Goal: Task Accomplishment & Management: Manage account settings

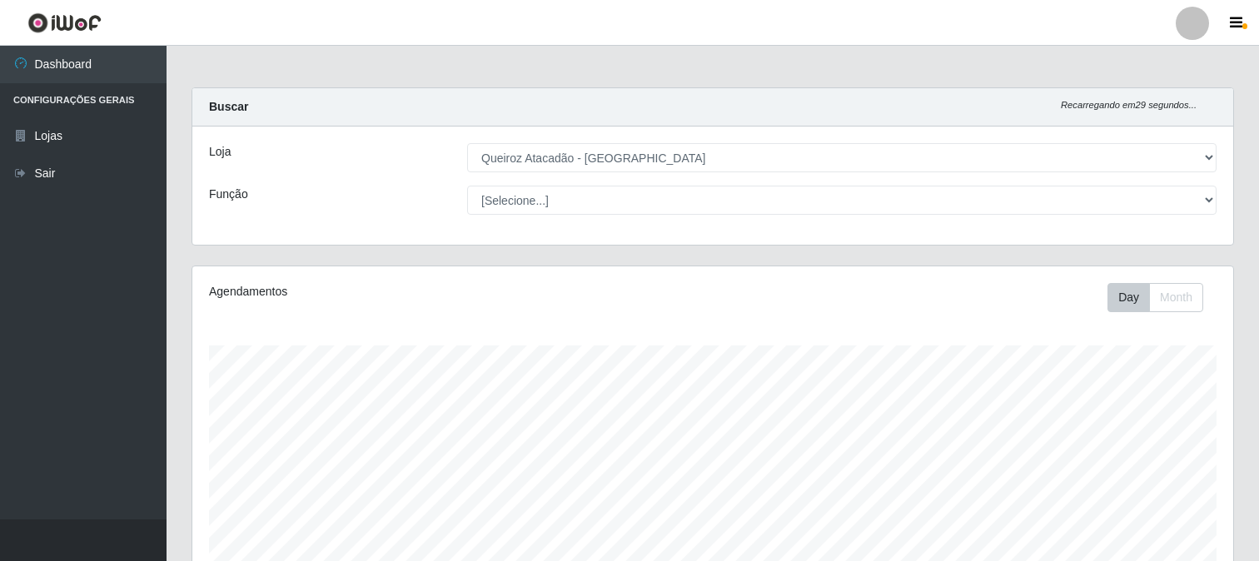
select select "464"
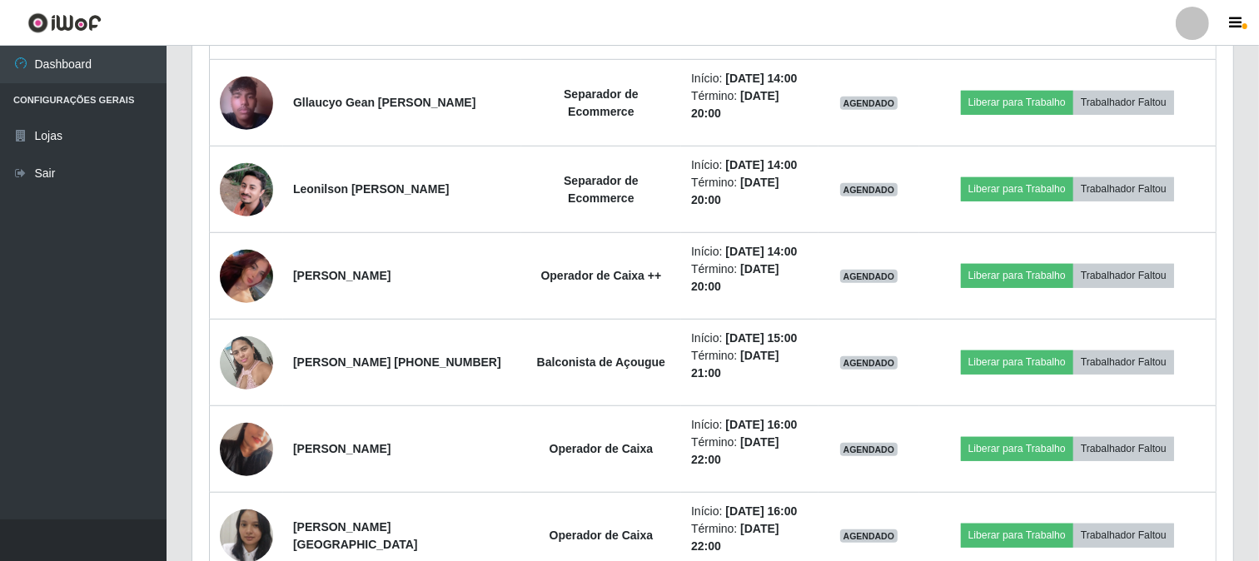
scroll to position [345, 1041]
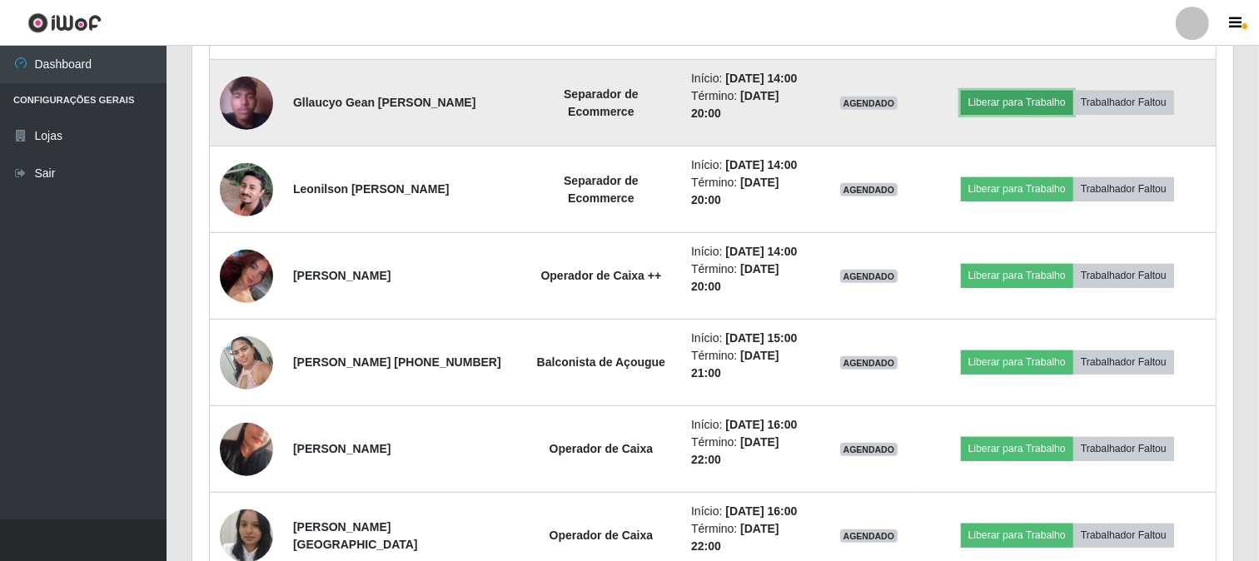
click at [1018, 104] on button "Liberar para Trabalho" at bounding box center [1017, 102] width 112 height 23
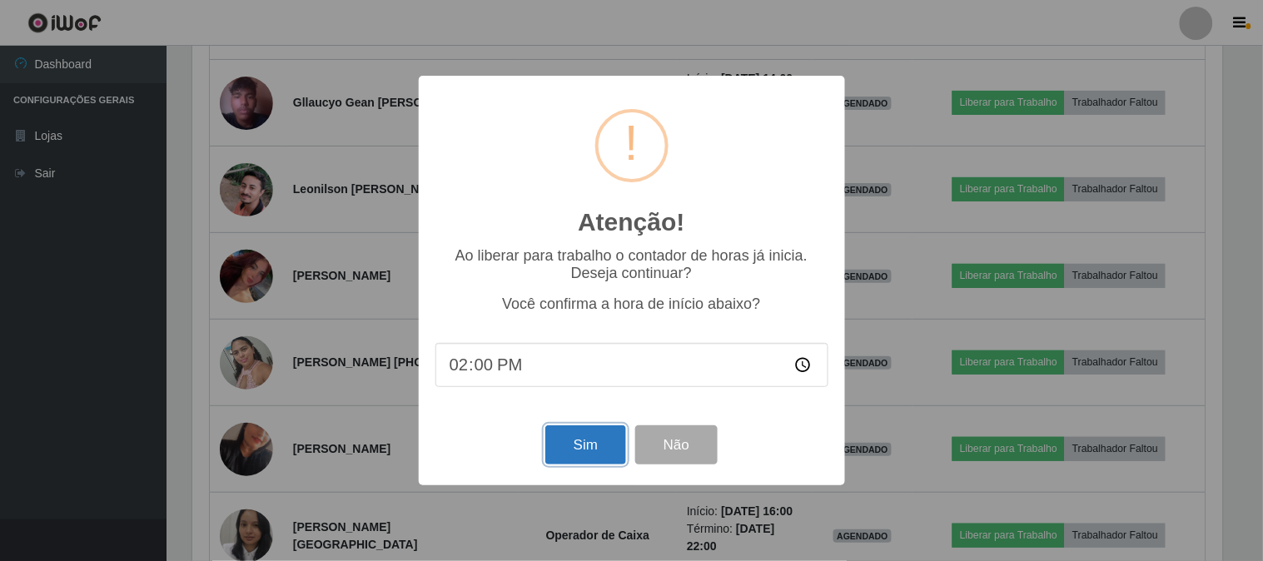
click at [555, 441] on button "Sim" at bounding box center [585, 444] width 81 height 39
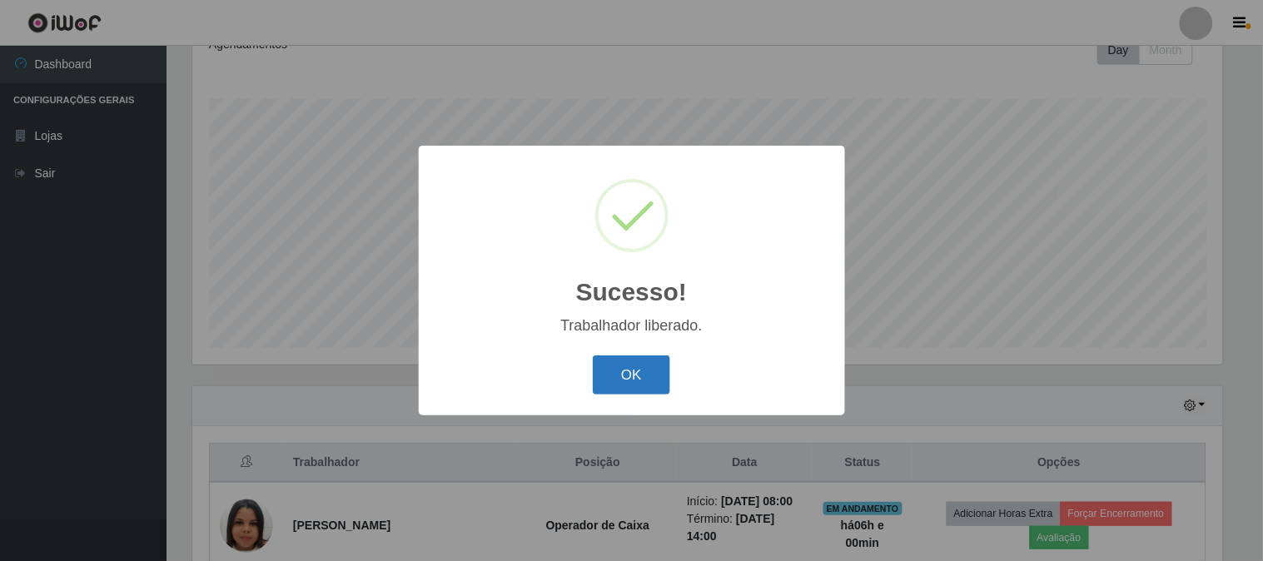
click at [654, 384] on button "OK" at bounding box center [631, 375] width 77 height 39
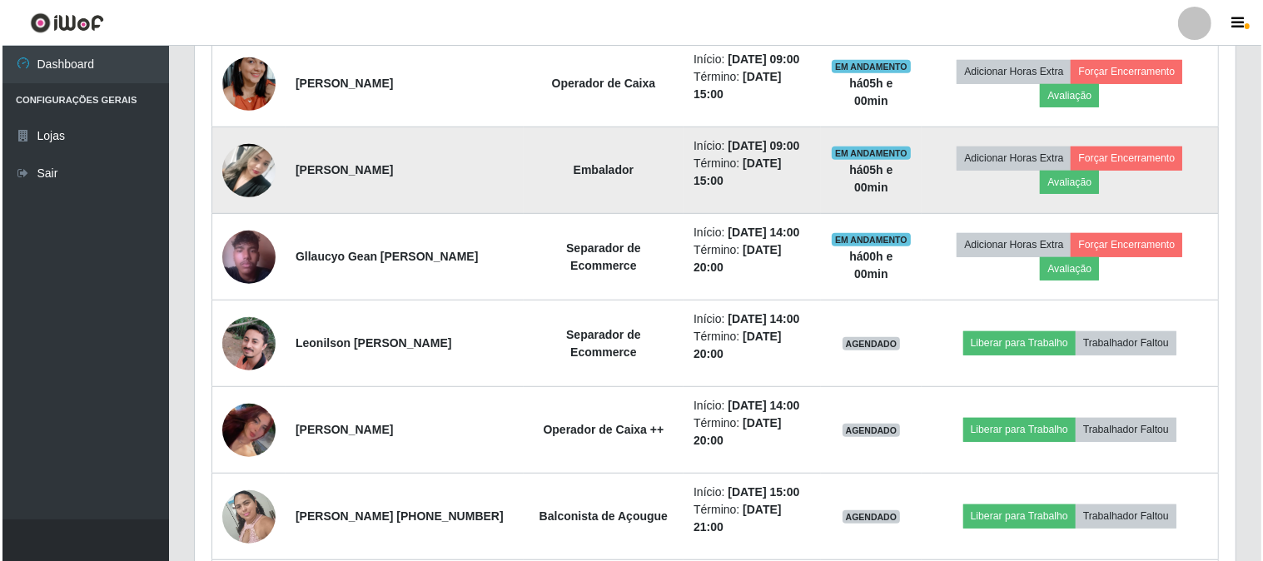
scroll to position [895, 0]
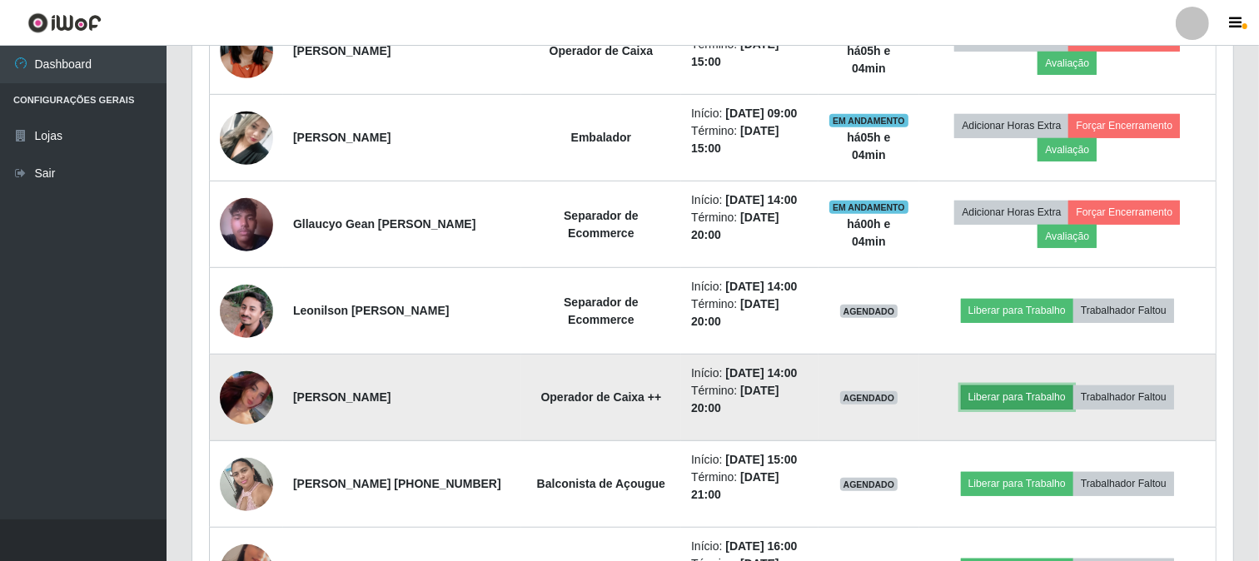
click at [996, 392] on button "Liberar para Trabalho" at bounding box center [1017, 397] width 112 height 23
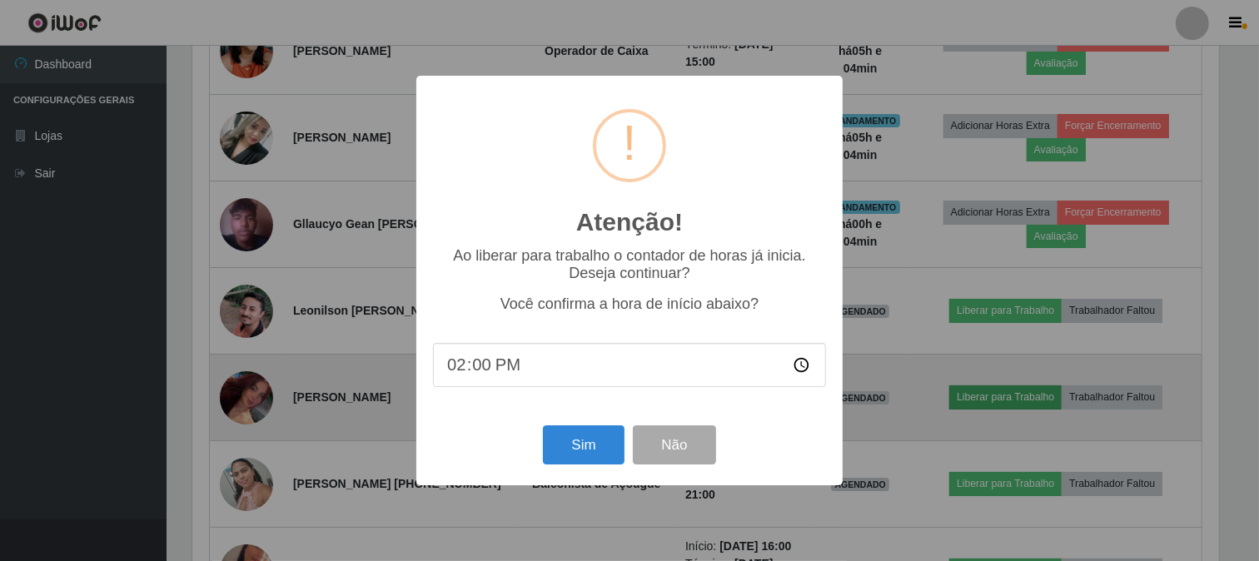
scroll to position [345, 1030]
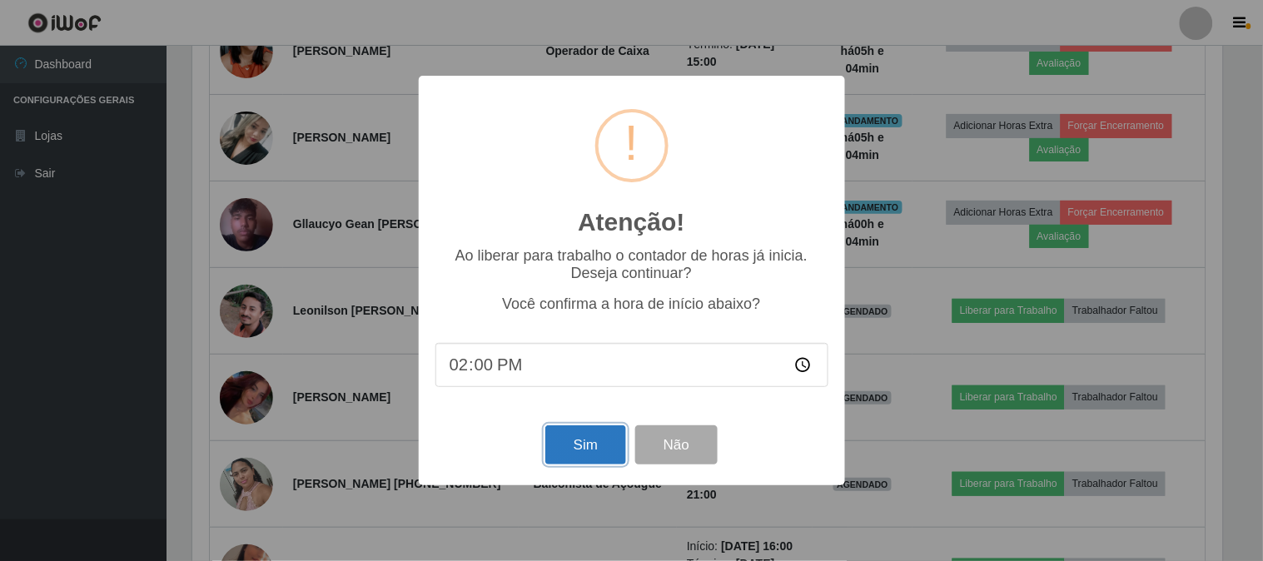
click at [613, 438] on button "Sim" at bounding box center [585, 444] width 81 height 39
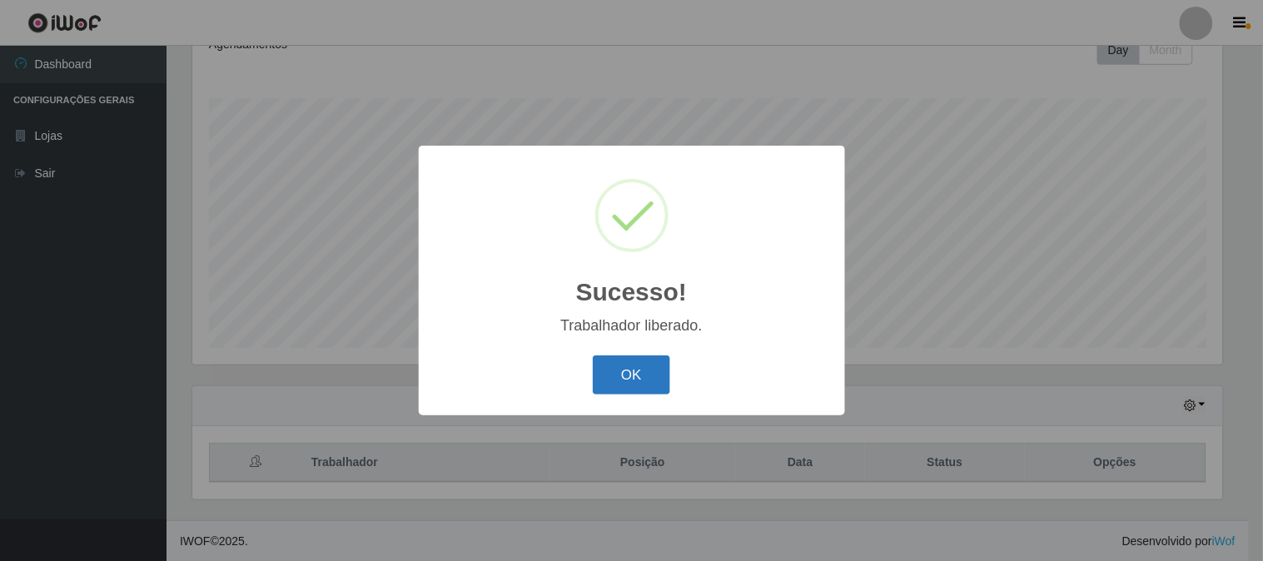
click at [609, 386] on button "OK" at bounding box center [631, 375] width 77 height 39
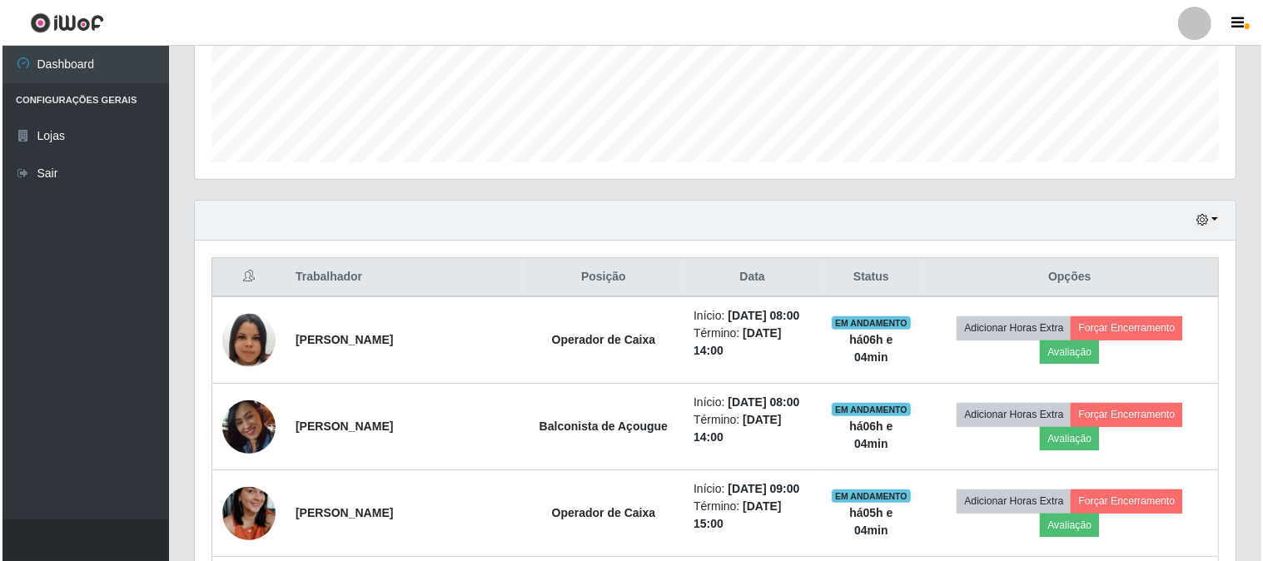
scroll to position [618, 0]
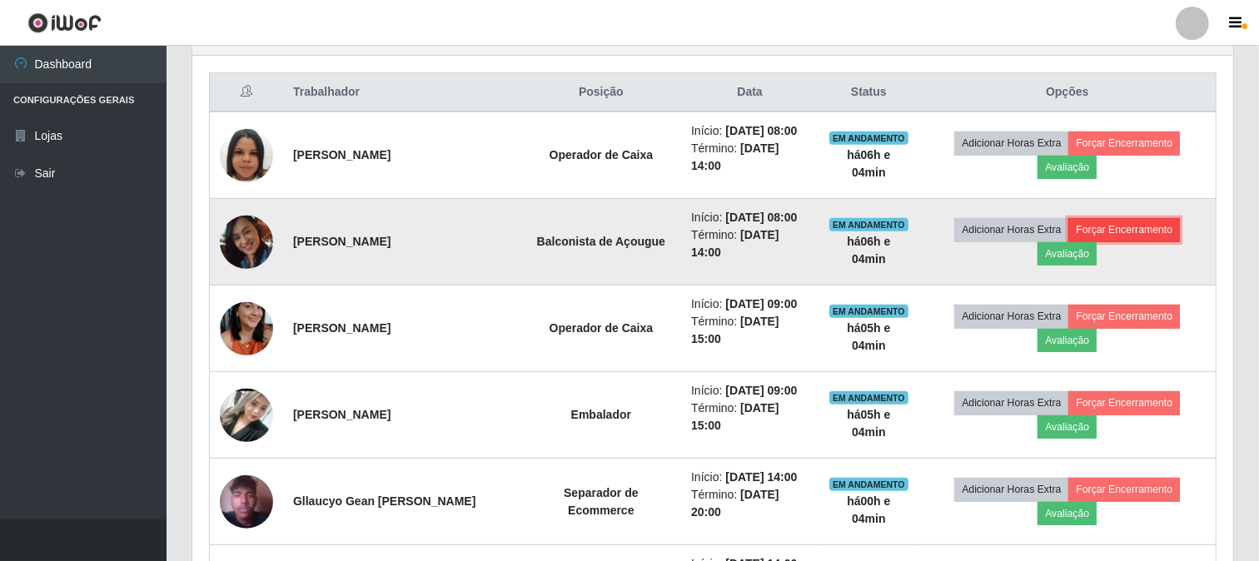
click at [1138, 234] on button "Forçar Encerramento" at bounding box center [1124, 229] width 112 height 23
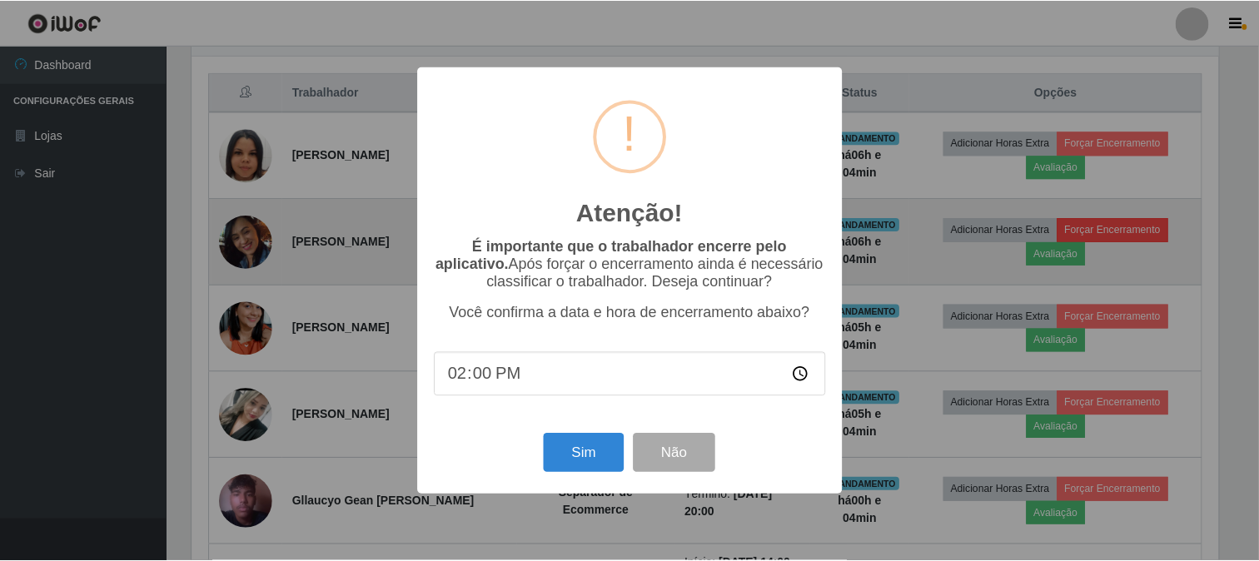
scroll to position [345, 1030]
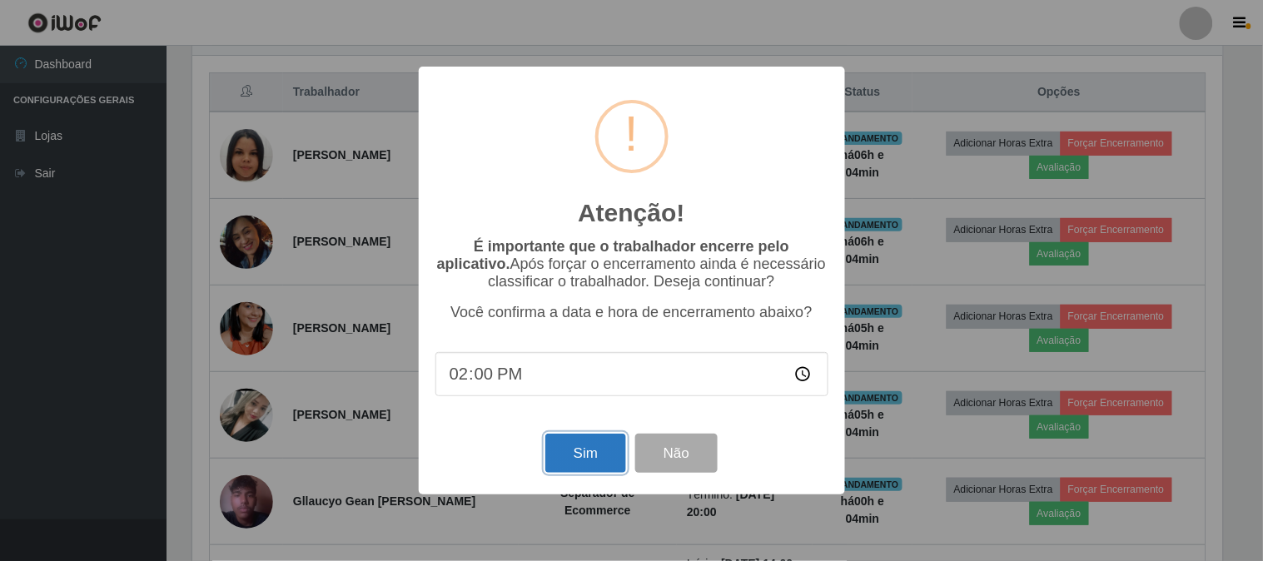
click at [584, 460] on button "Sim" at bounding box center [585, 453] width 81 height 39
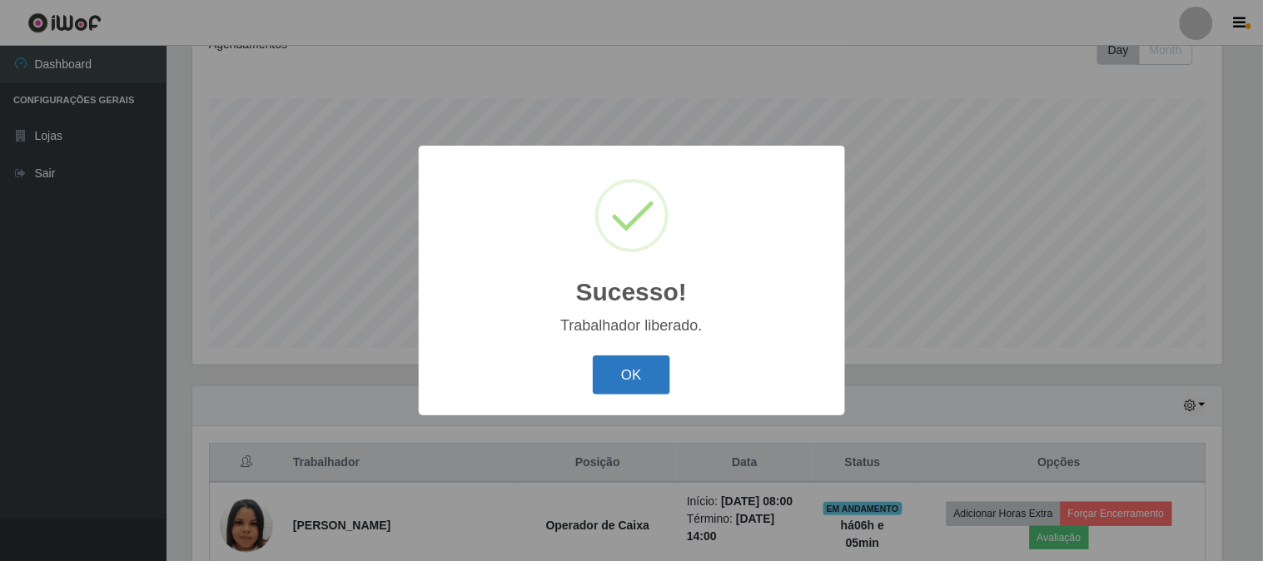
click at [622, 377] on button "OK" at bounding box center [631, 375] width 77 height 39
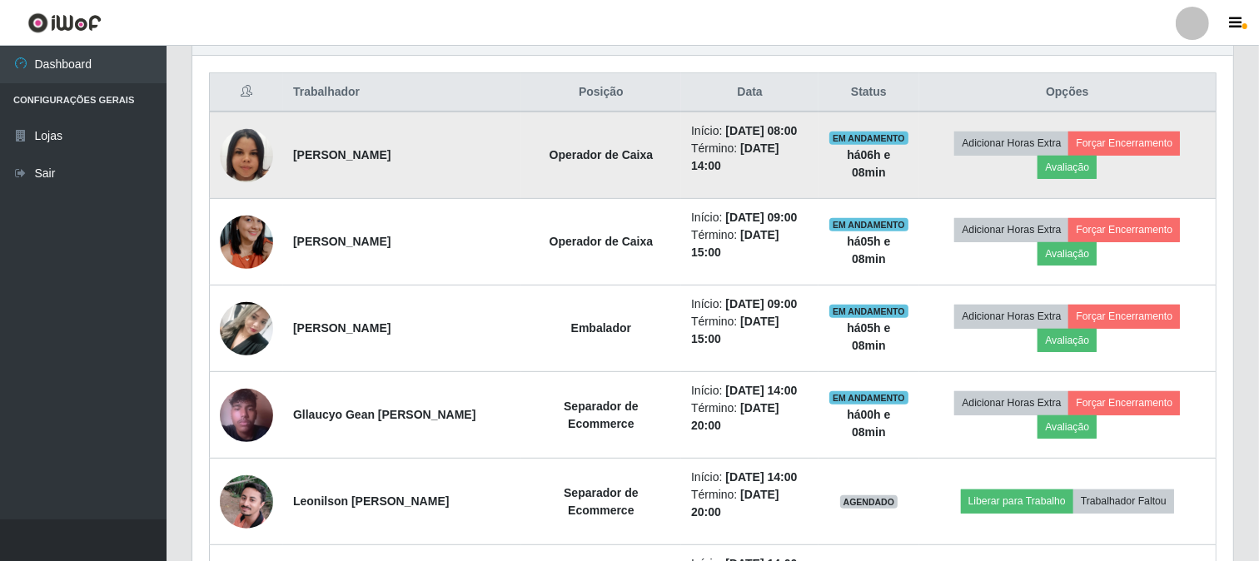
scroll to position [710, 0]
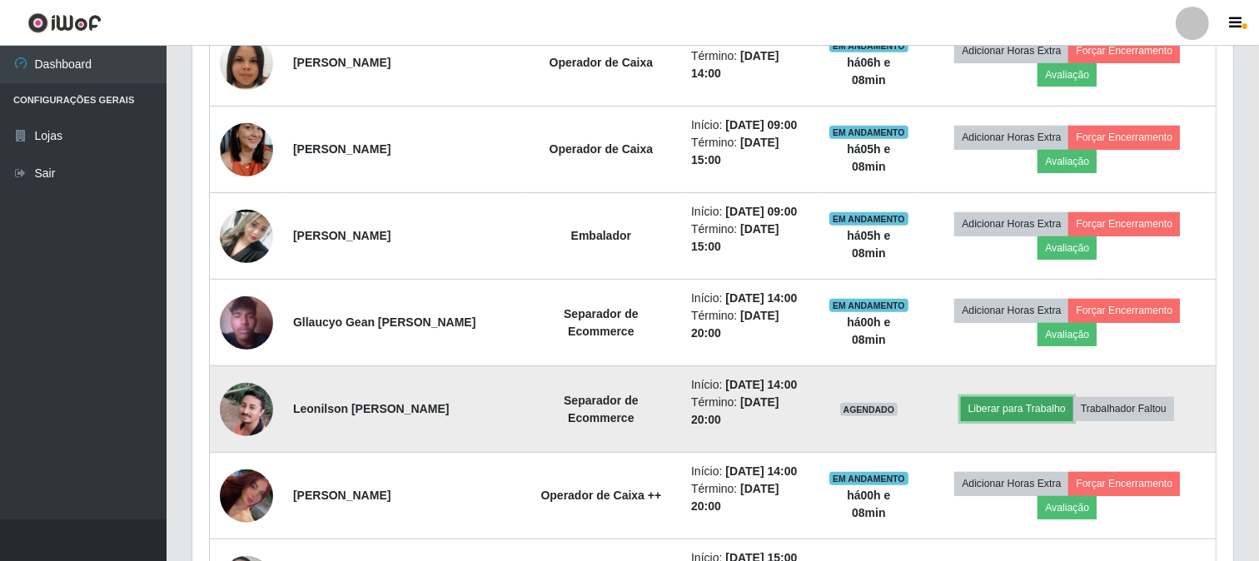
click at [1017, 417] on button "Liberar para Trabalho" at bounding box center [1017, 408] width 112 height 23
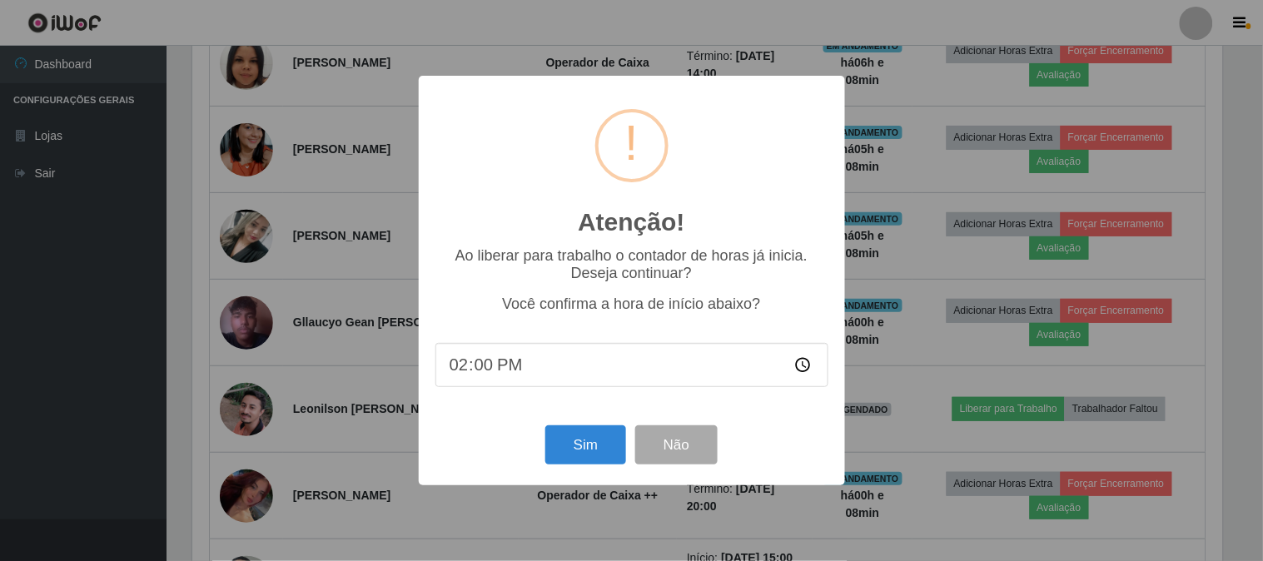
click at [591, 361] on input "14:00" at bounding box center [631, 365] width 393 height 44
click at [486, 366] on input "14:00" at bounding box center [631, 365] width 393 height 44
type input "14:08"
click at [586, 463] on button "Sim" at bounding box center [585, 444] width 81 height 39
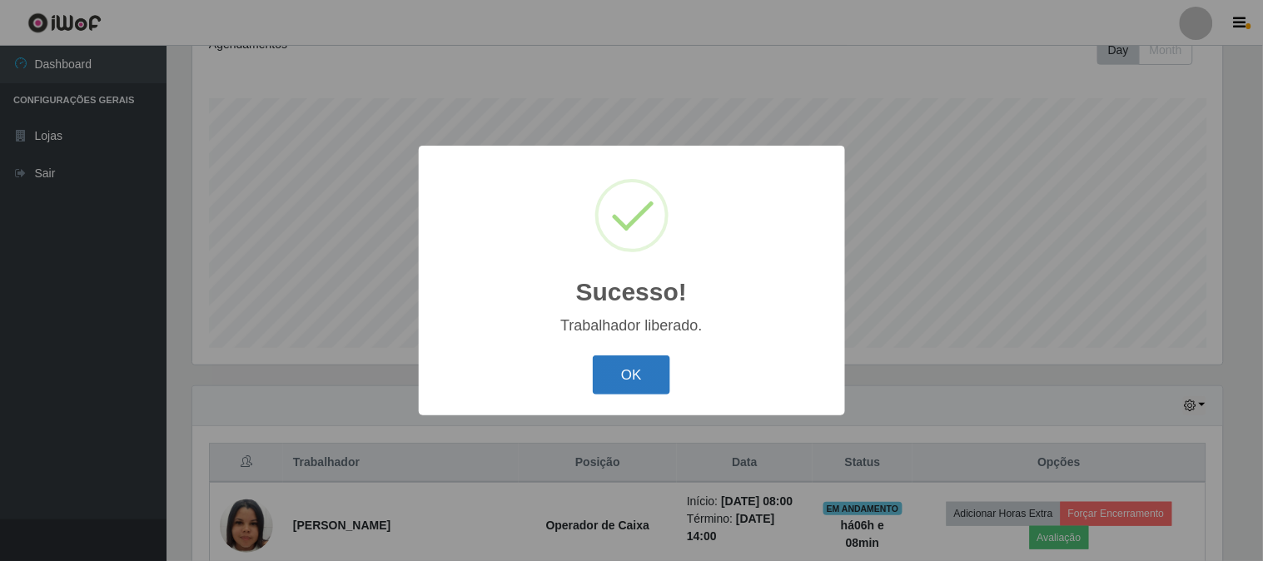
click at [648, 377] on button "OK" at bounding box center [631, 375] width 77 height 39
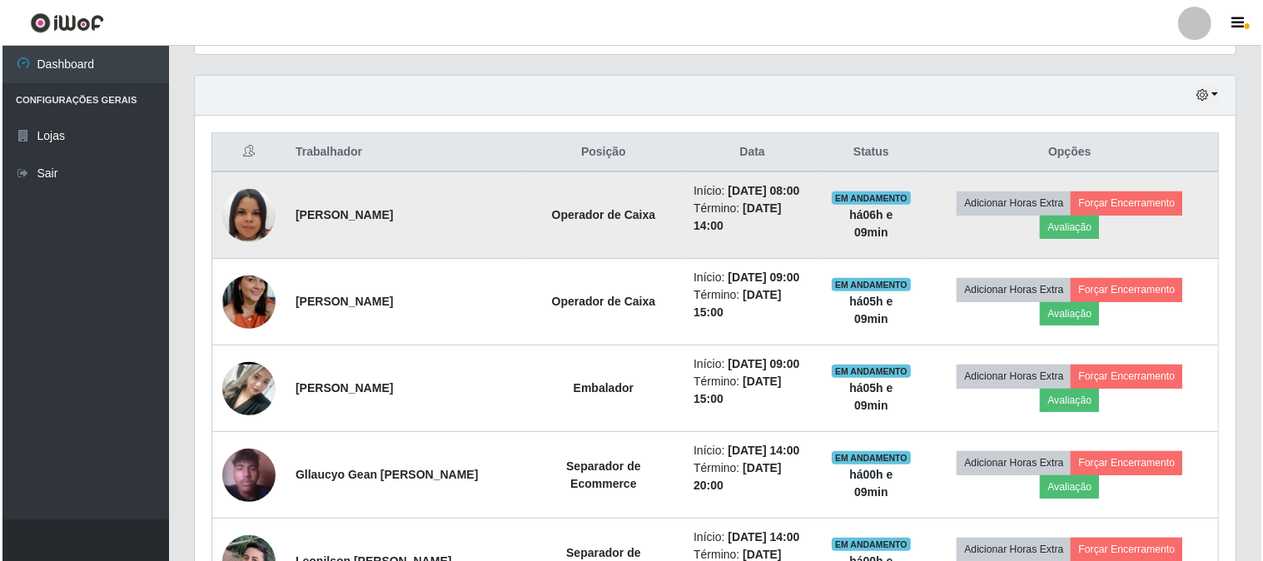
scroll to position [525, 0]
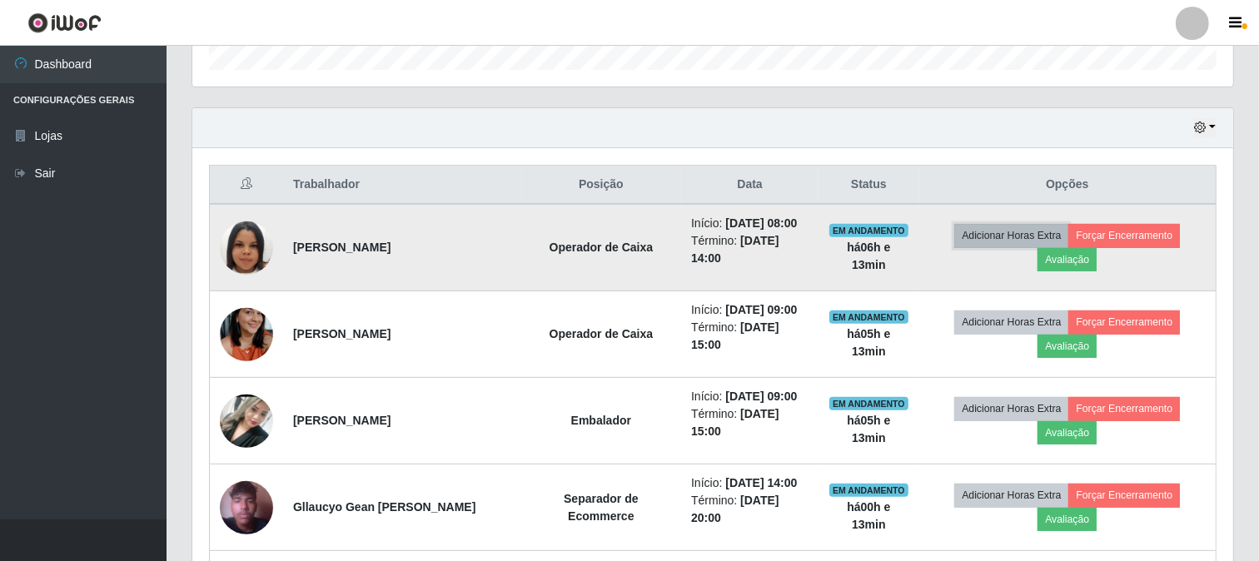
click at [1068, 242] on button "Adicionar Horas Extra" at bounding box center [1011, 235] width 114 height 23
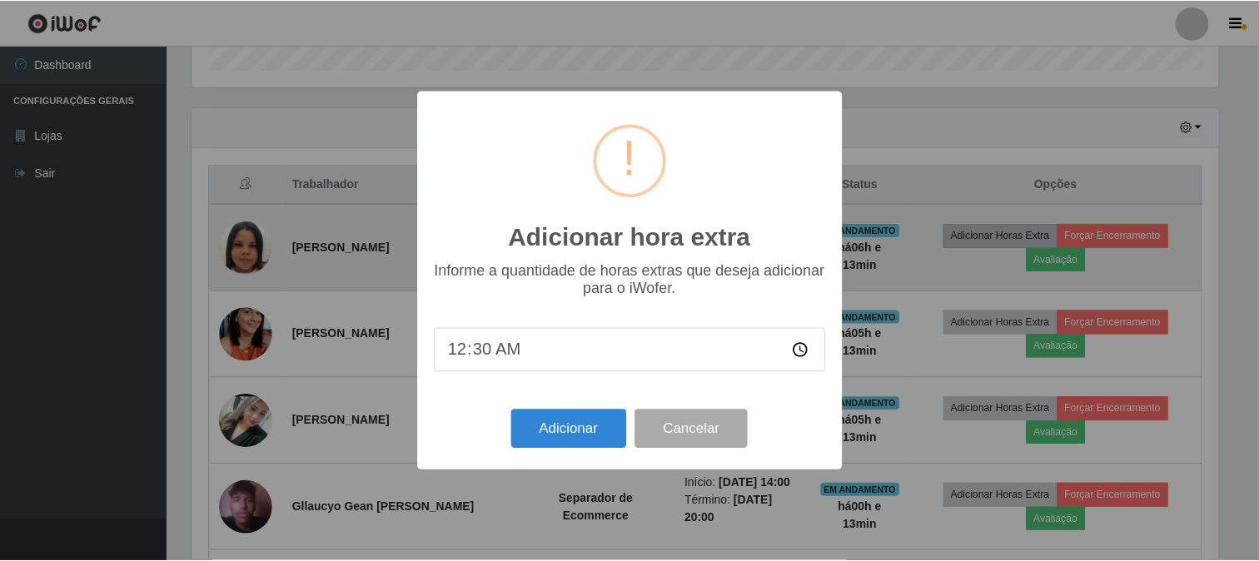
scroll to position [345, 1030]
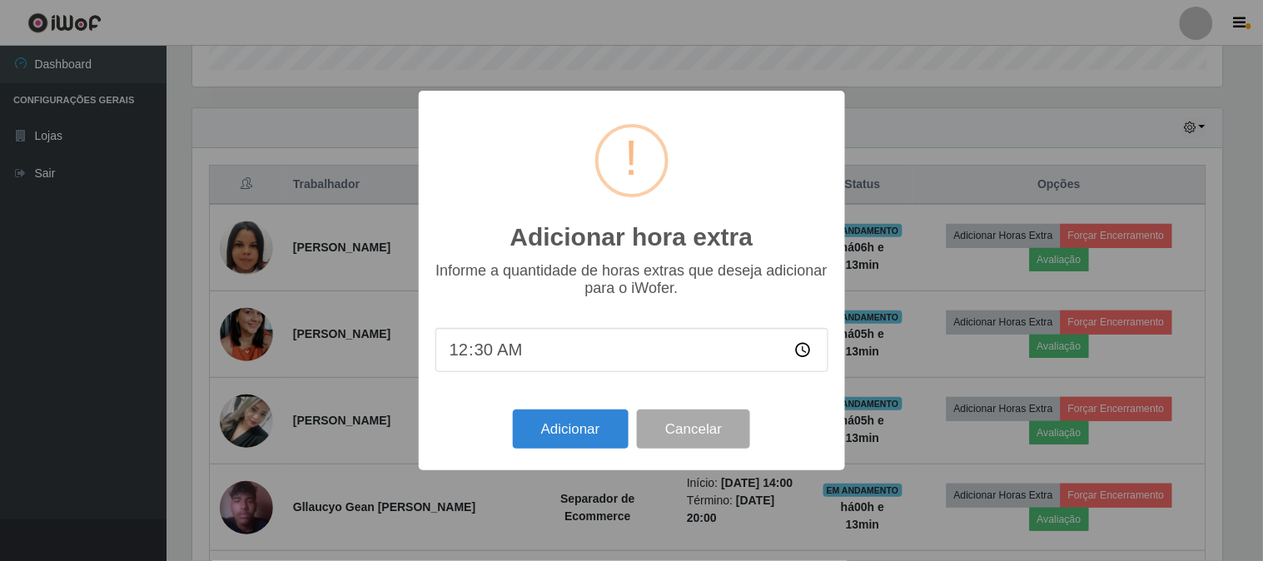
click at [1047, 279] on div "Adicionar hora extra × Informe a quantidade de horas extras que deseja adiciona…" at bounding box center [631, 280] width 1263 height 561
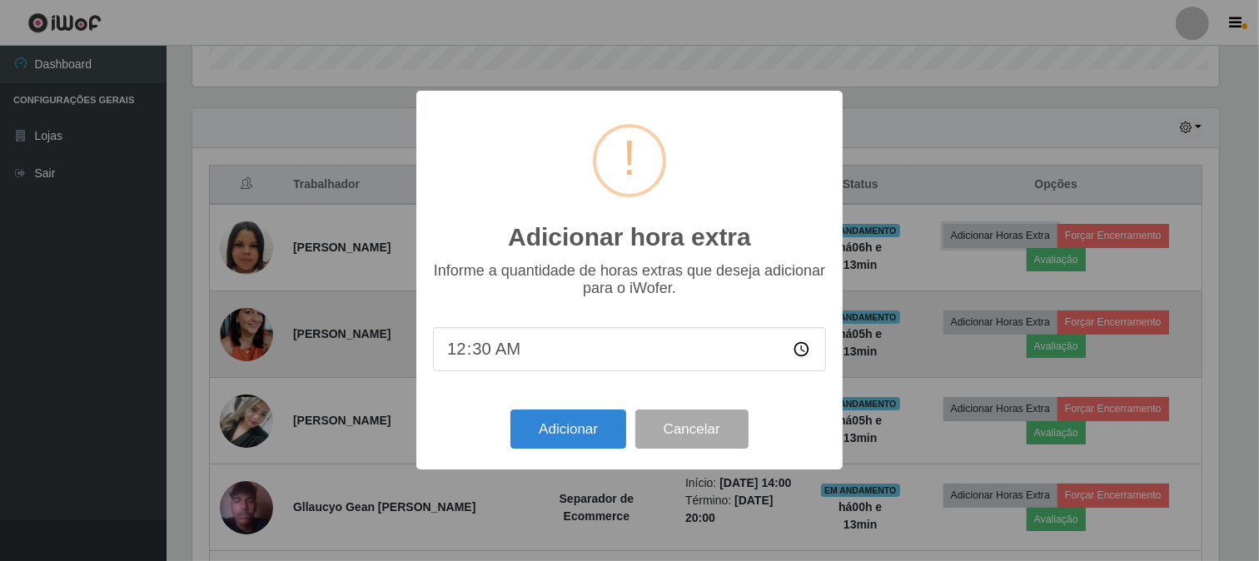
scroll to position [345, 1041]
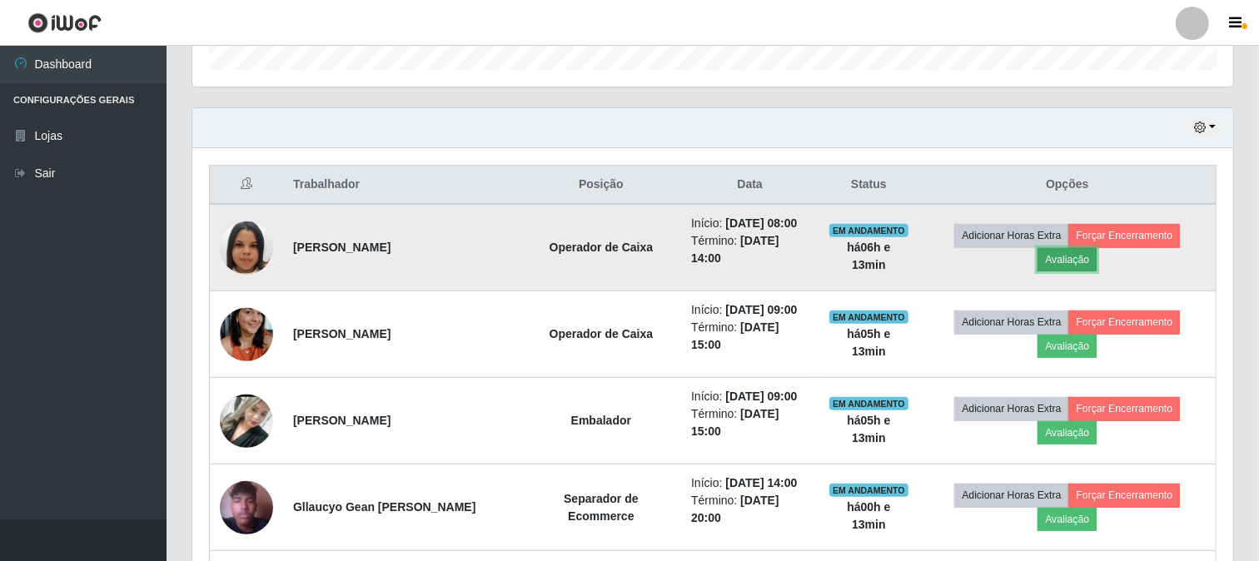
click at [1082, 262] on button "Avaliação" at bounding box center [1067, 259] width 59 height 23
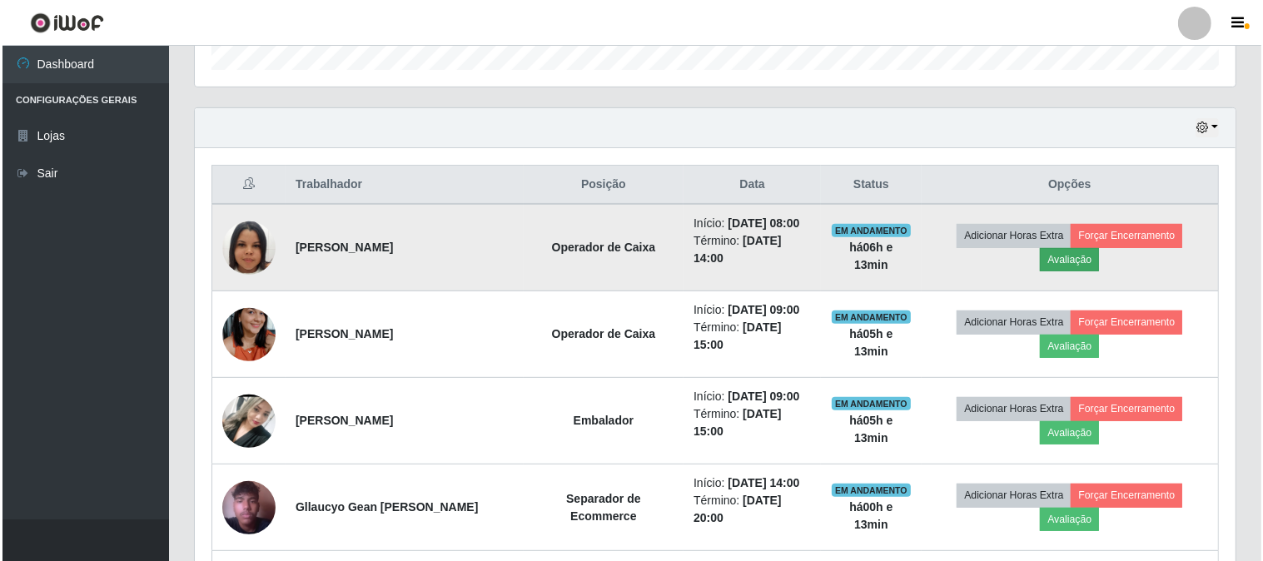
scroll to position [345, 1030]
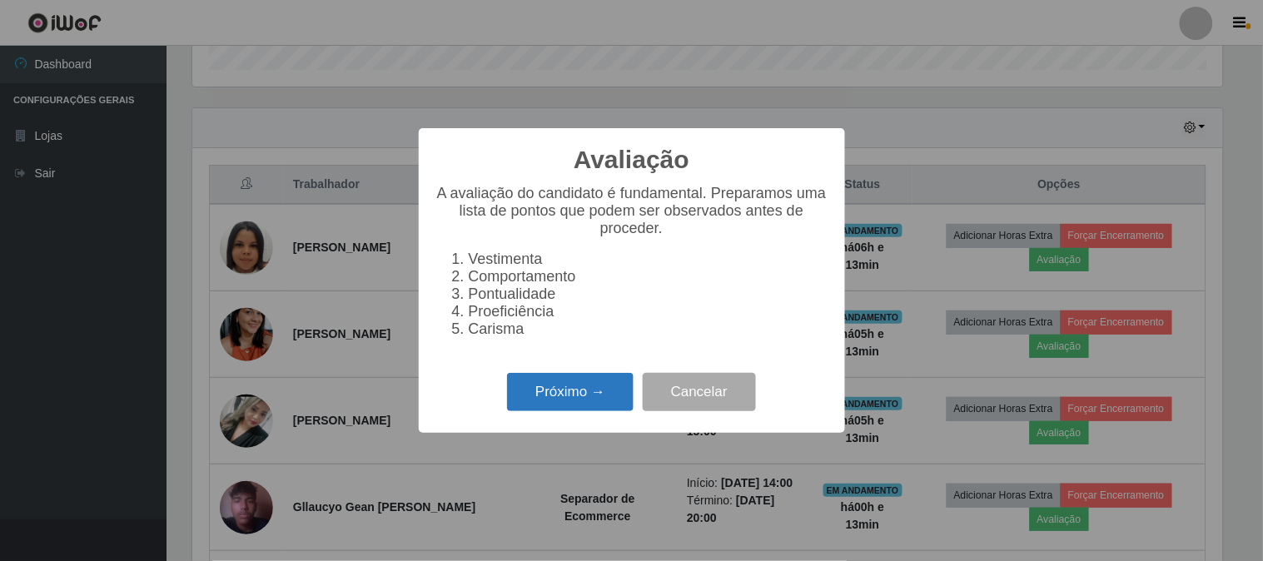
click at [577, 381] on button "Próximo →" at bounding box center [570, 392] width 127 height 39
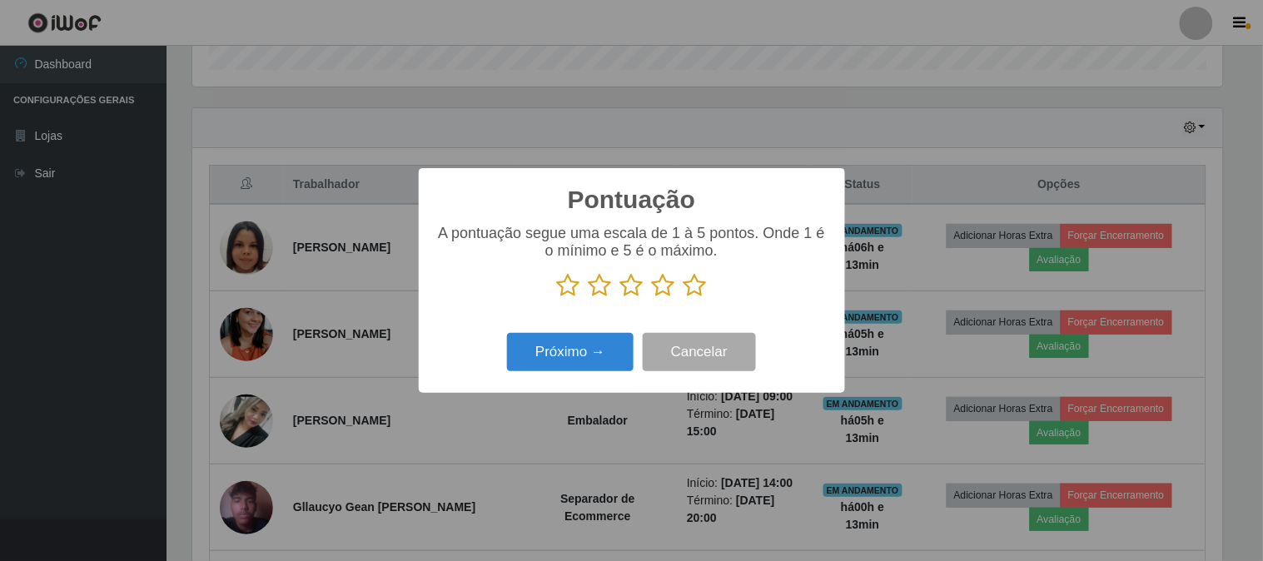
click at [685, 280] on icon at bounding box center [695, 285] width 23 height 25
click at [684, 298] on input "radio" at bounding box center [684, 298] width 0 height 0
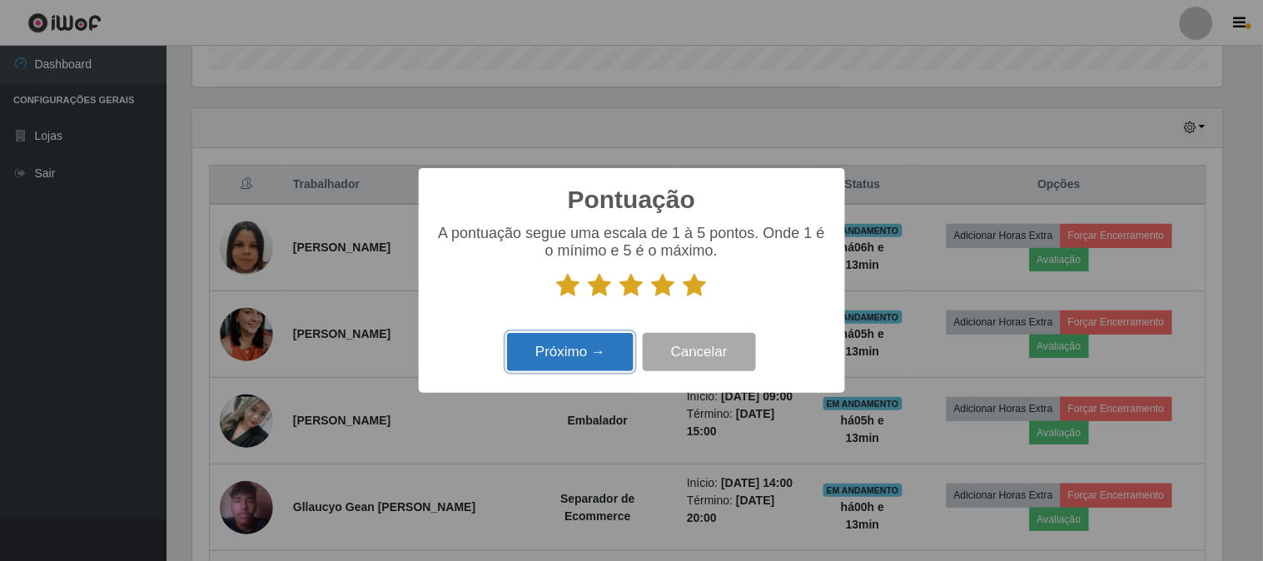
click at [609, 356] on button "Próximo →" at bounding box center [570, 352] width 127 height 39
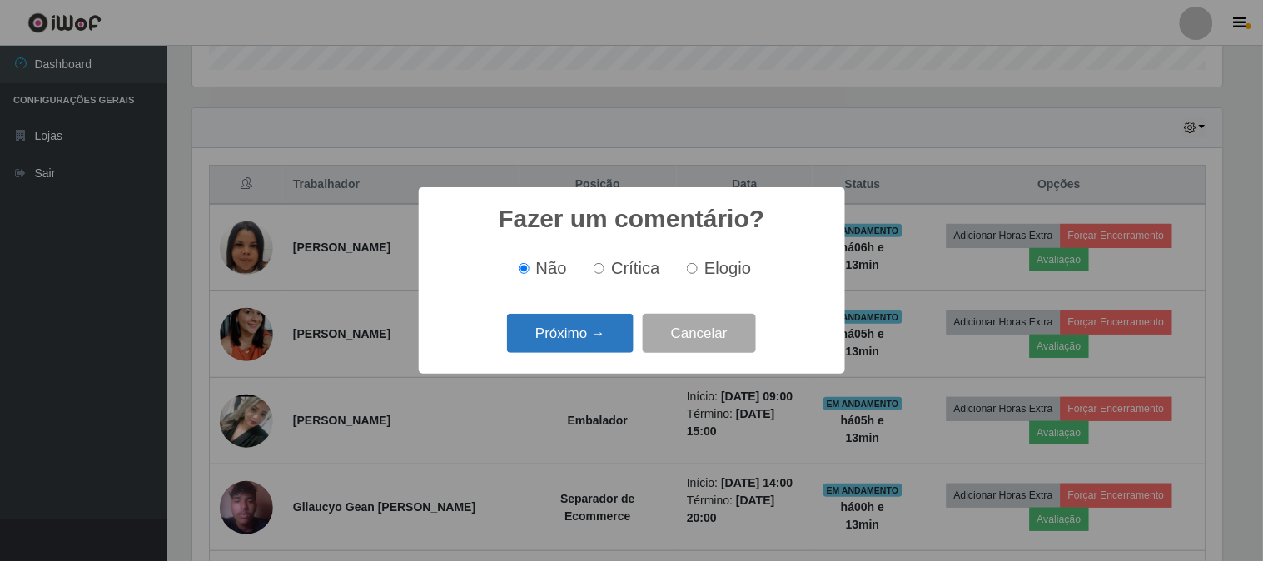
click at [606, 346] on button "Próximo →" at bounding box center [570, 333] width 127 height 39
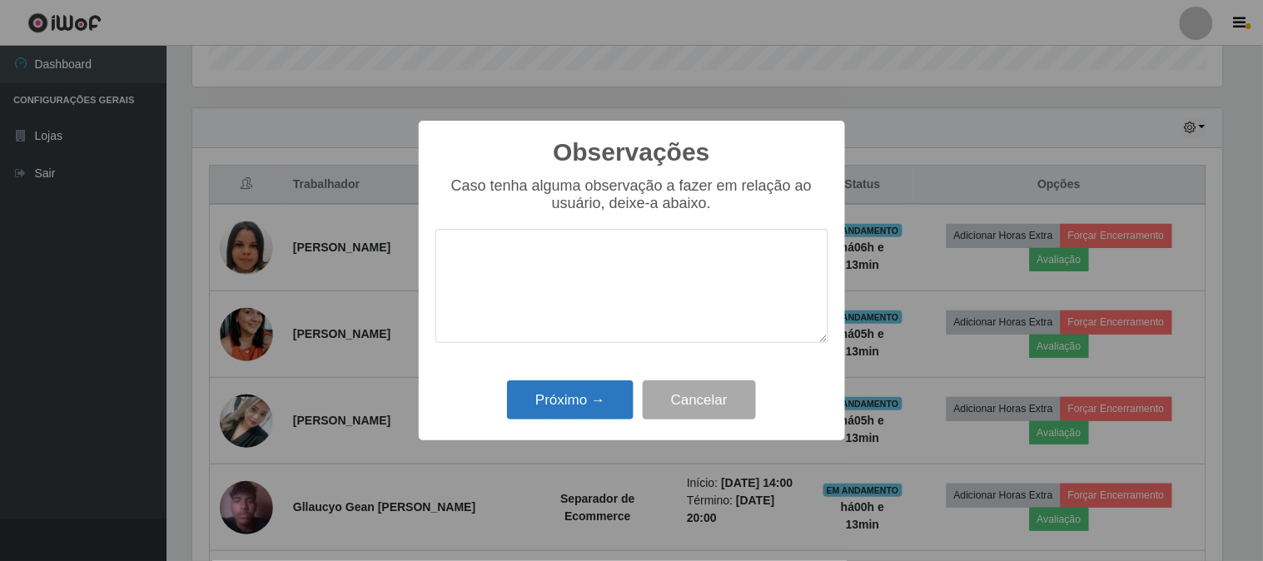
click at [604, 378] on div "Próximo → Cancelar" at bounding box center [631, 399] width 393 height 47
click at [603, 386] on button "Próximo →" at bounding box center [570, 400] width 127 height 39
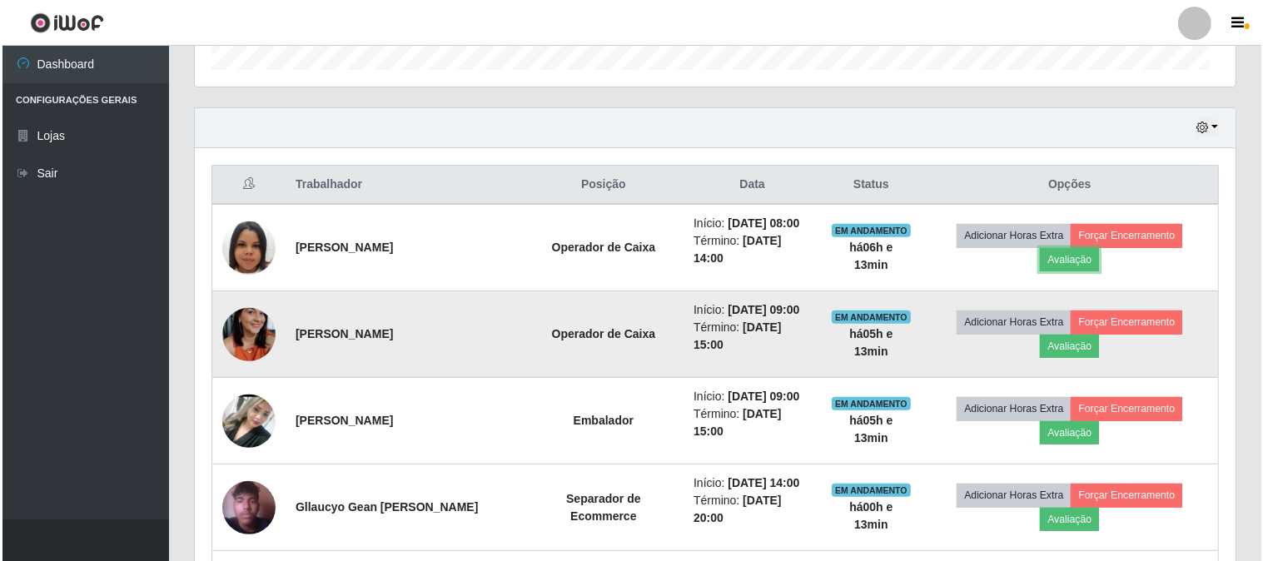
scroll to position [345, 1041]
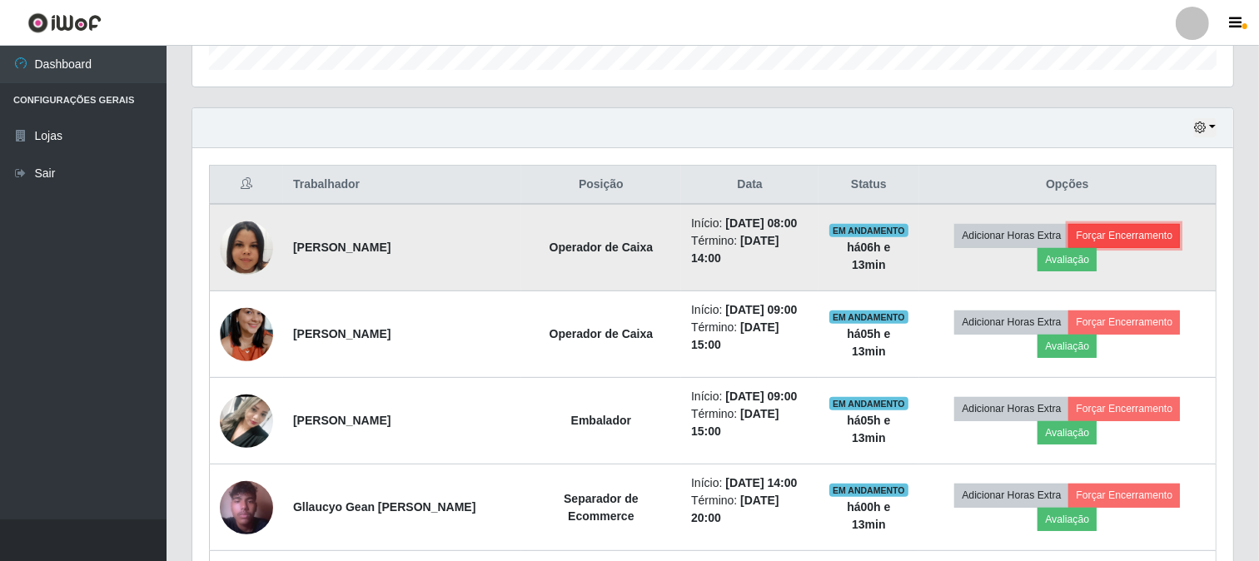
click at [1104, 239] on button "Forçar Encerramento" at bounding box center [1124, 235] width 112 height 23
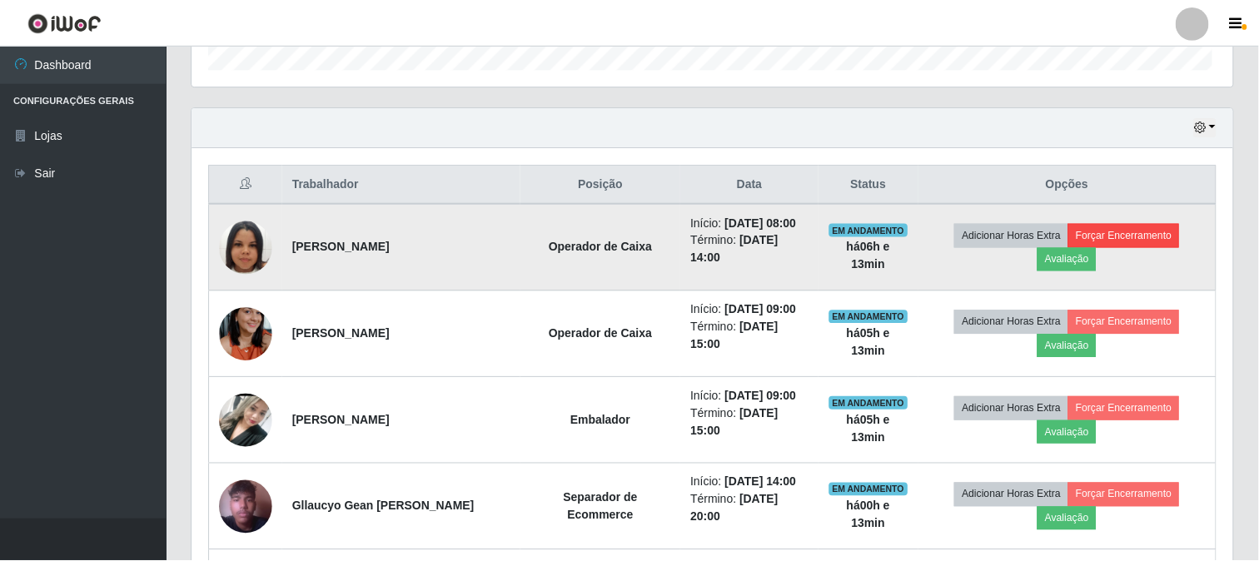
scroll to position [345, 1030]
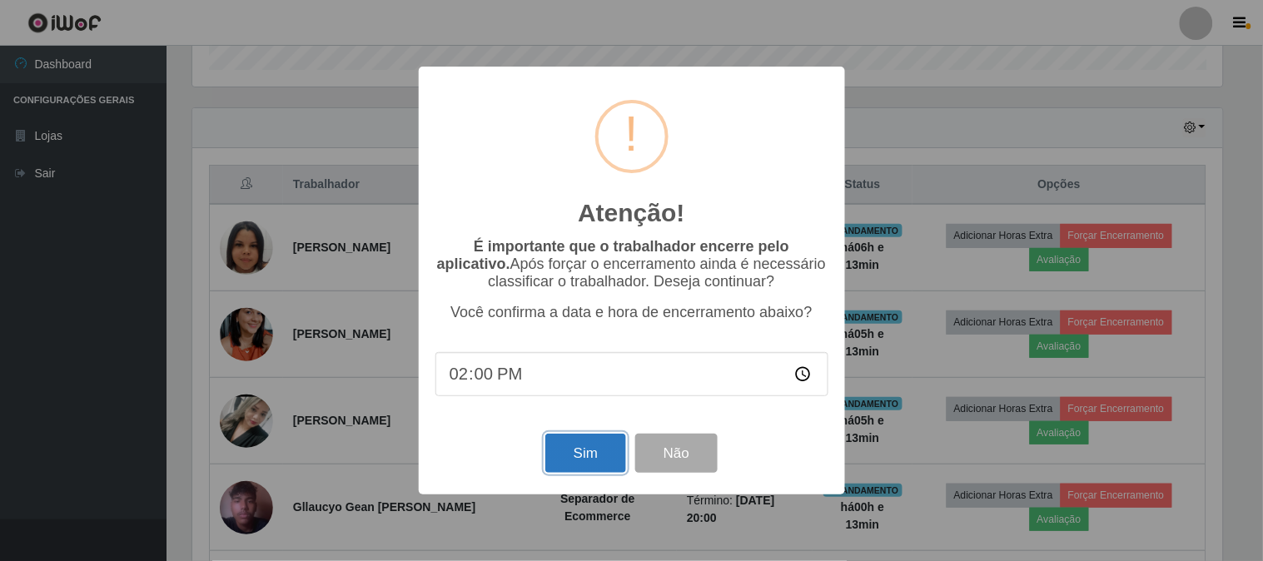
click at [567, 463] on button "Sim" at bounding box center [585, 453] width 81 height 39
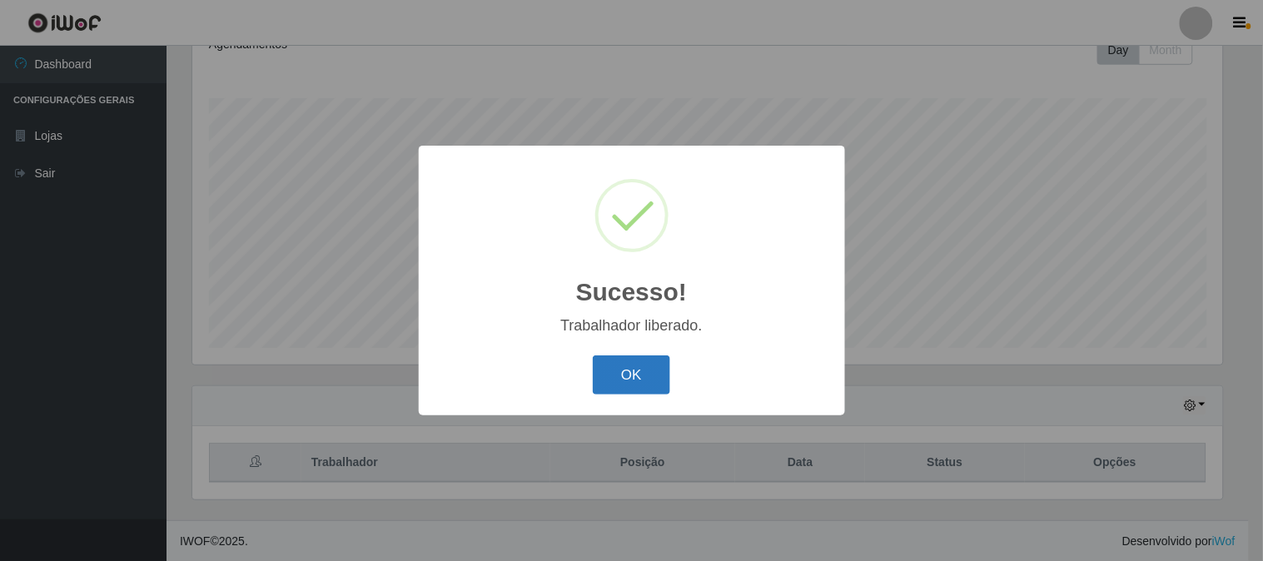
click at [620, 389] on button "OK" at bounding box center [631, 375] width 77 height 39
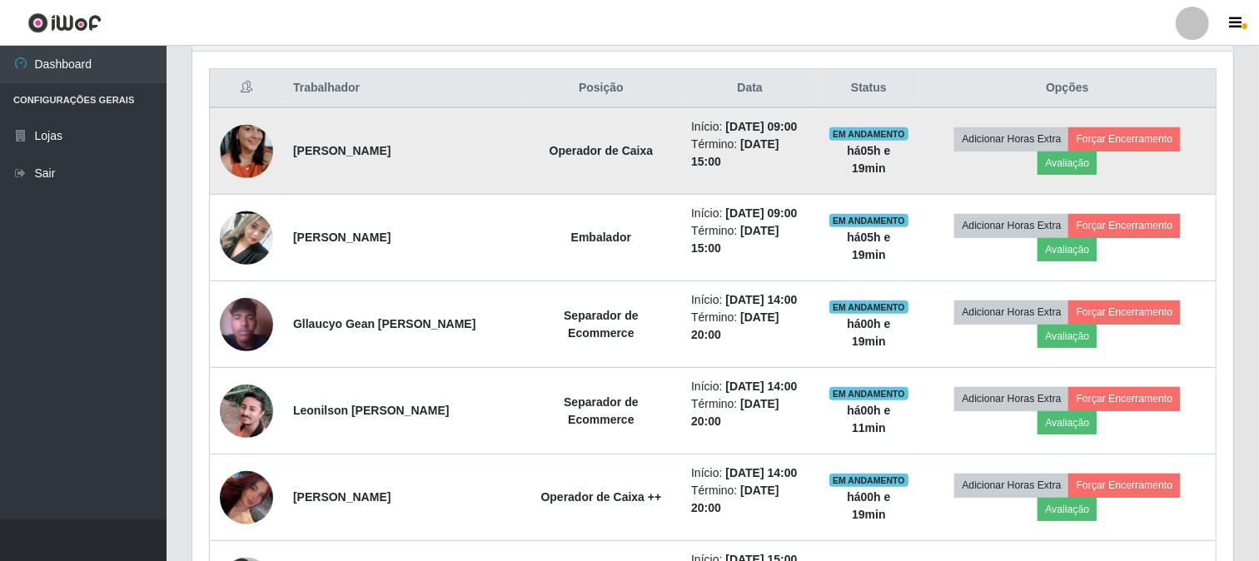
scroll to position [530, 0]
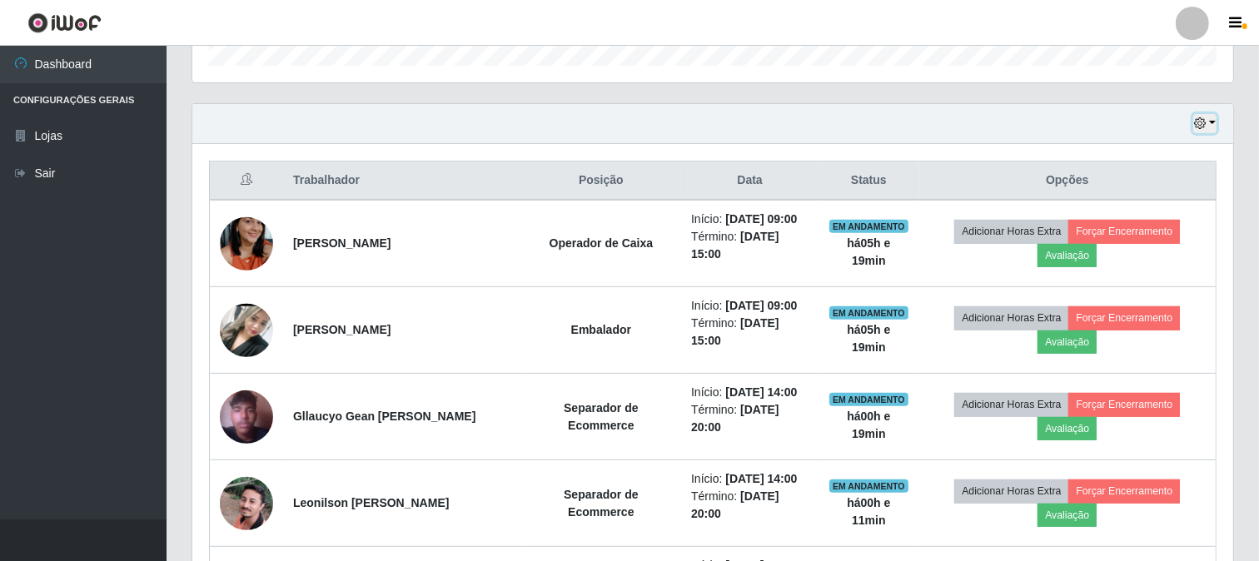
click at [1214, 127] on button "button" at bounding box center [1204, 123] width 23 height 19
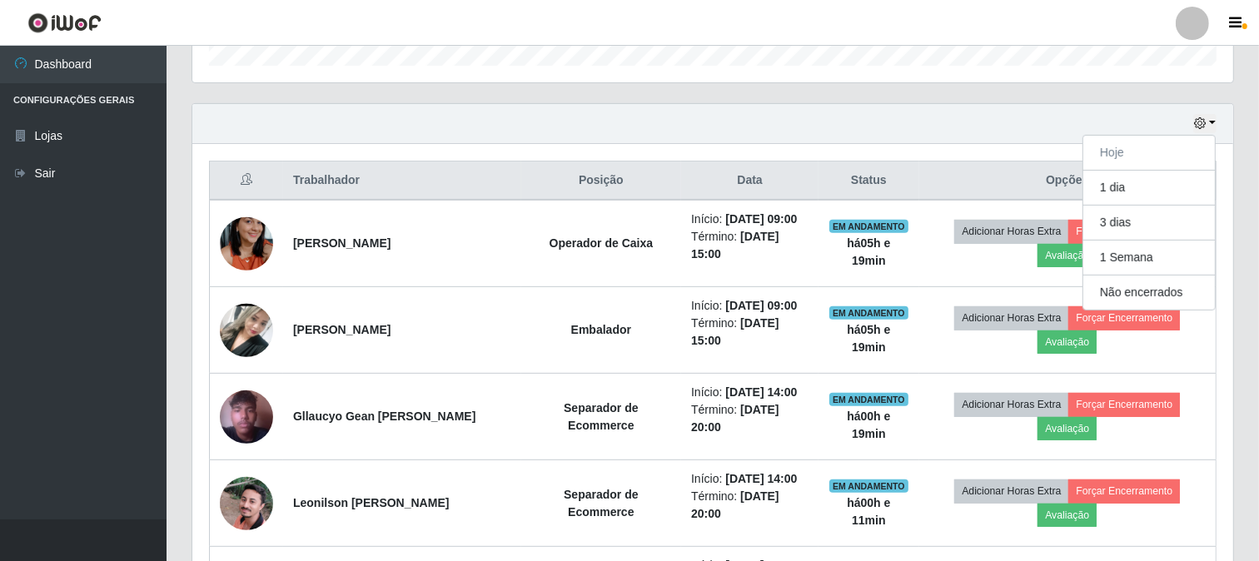
click at [971, 128] on div "Hoje 1 dia 3 dias 1 Semana Não encerrados" at bounding box center [712, 124] width 1041 height 40
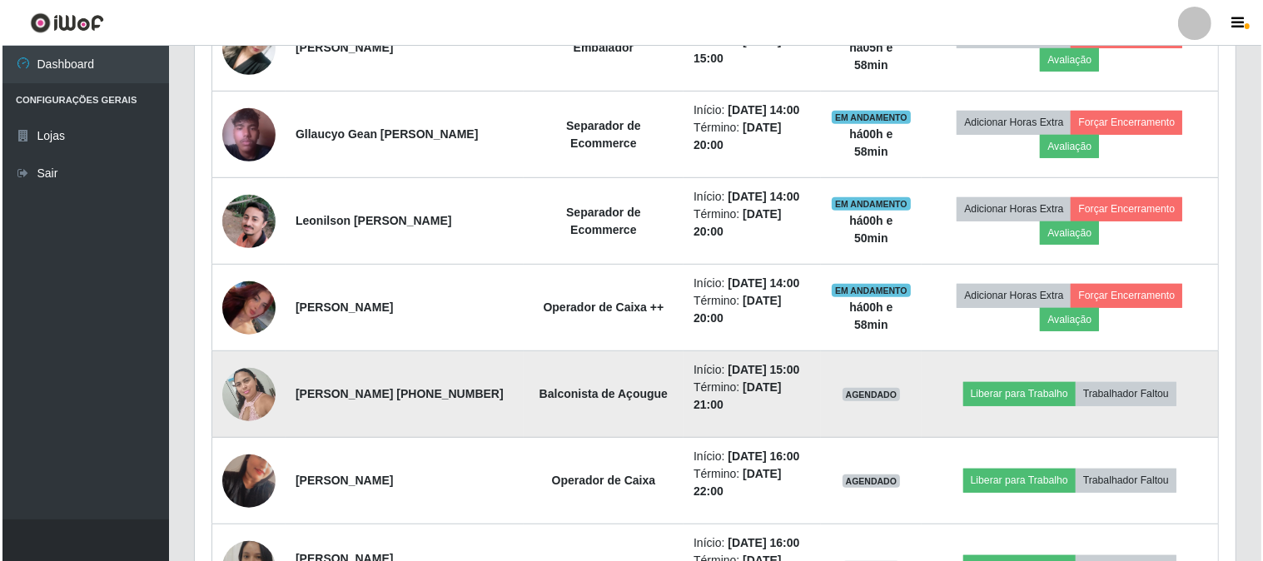
scroll to position [844, 0]
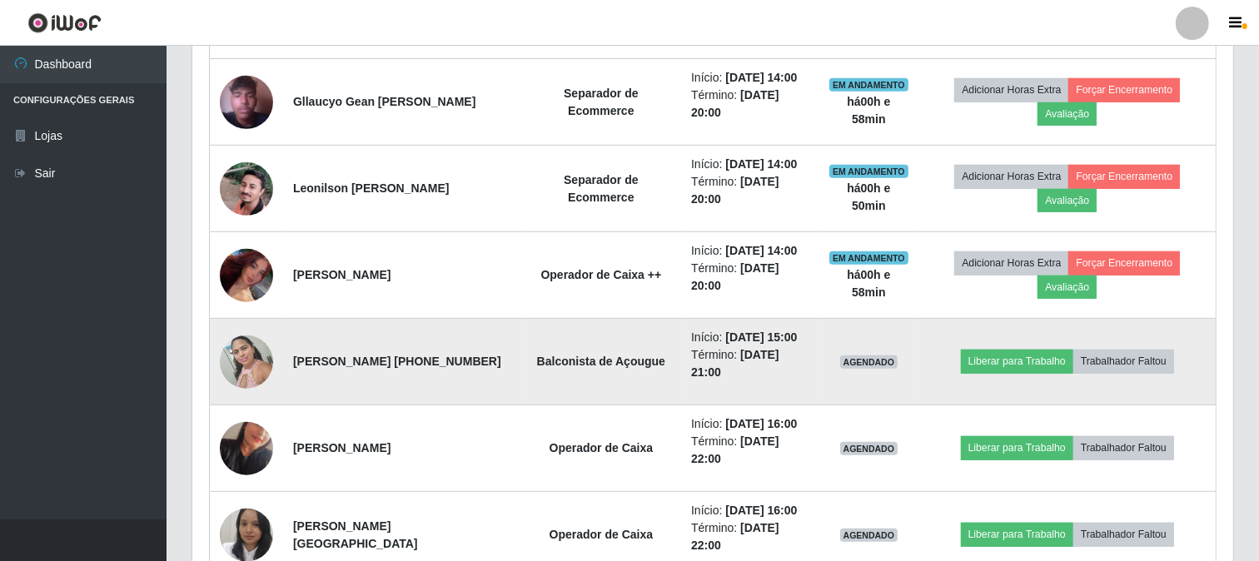
click at [267, 370] on img at bounding box center [246, 361] width 53 height 71
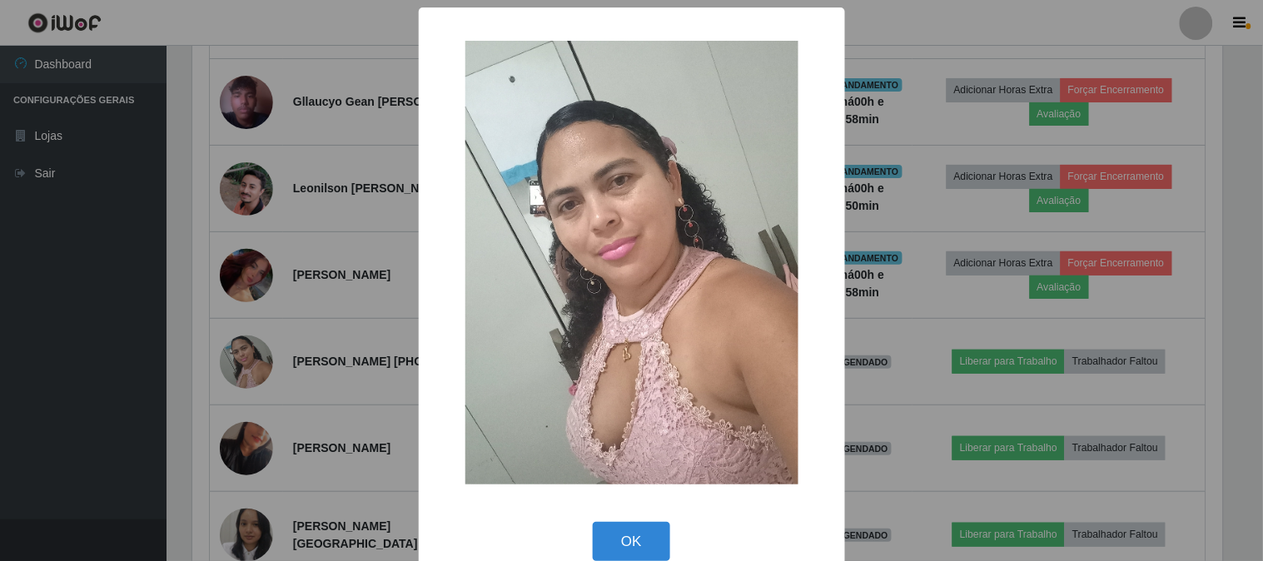
click at [77, 375] on div "× OK Cancel" at bounding box center [631, 280] width 1263 height 561
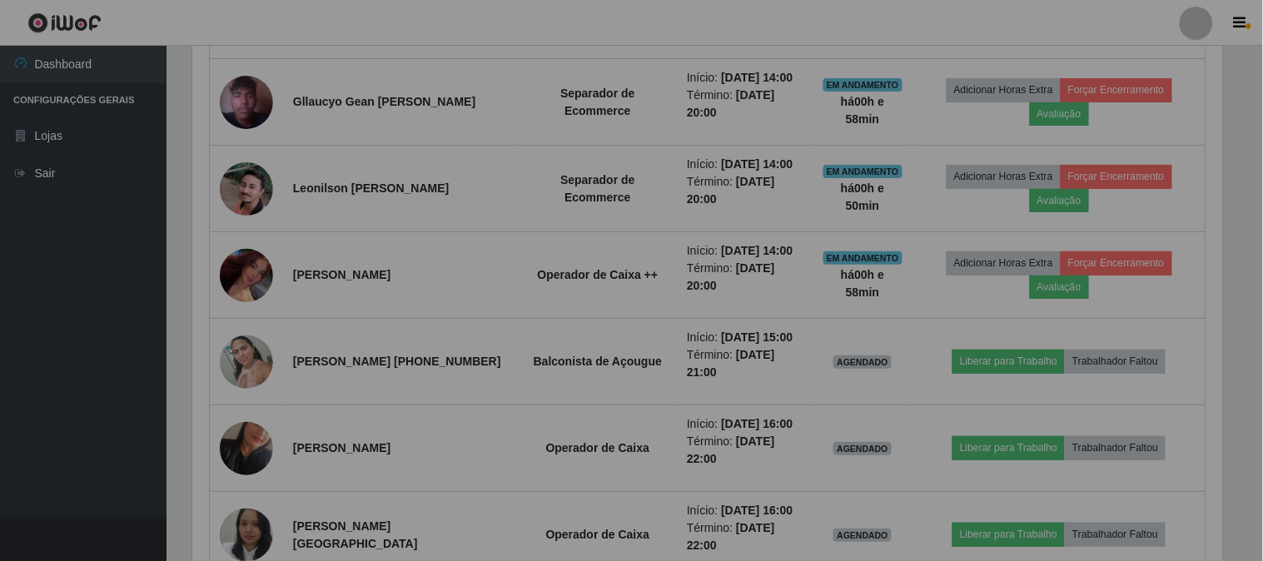
scroll to position [345, 1041]
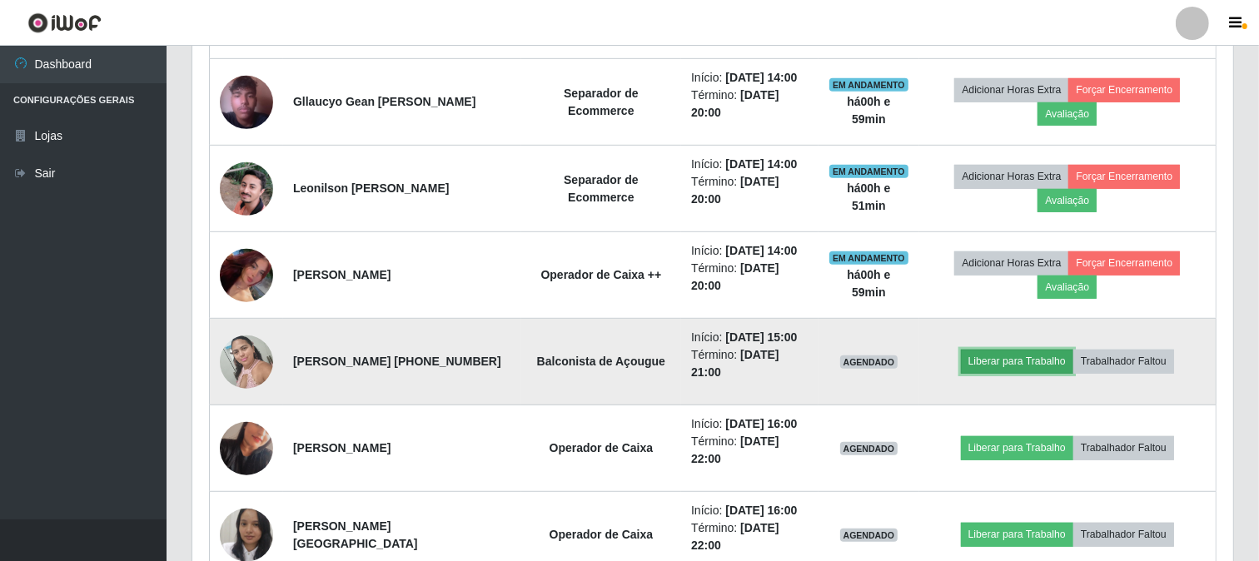
click at [1042, 362] on button "Liberar para Trabalho" at bounding box center [1017, 361] width 112 height 23
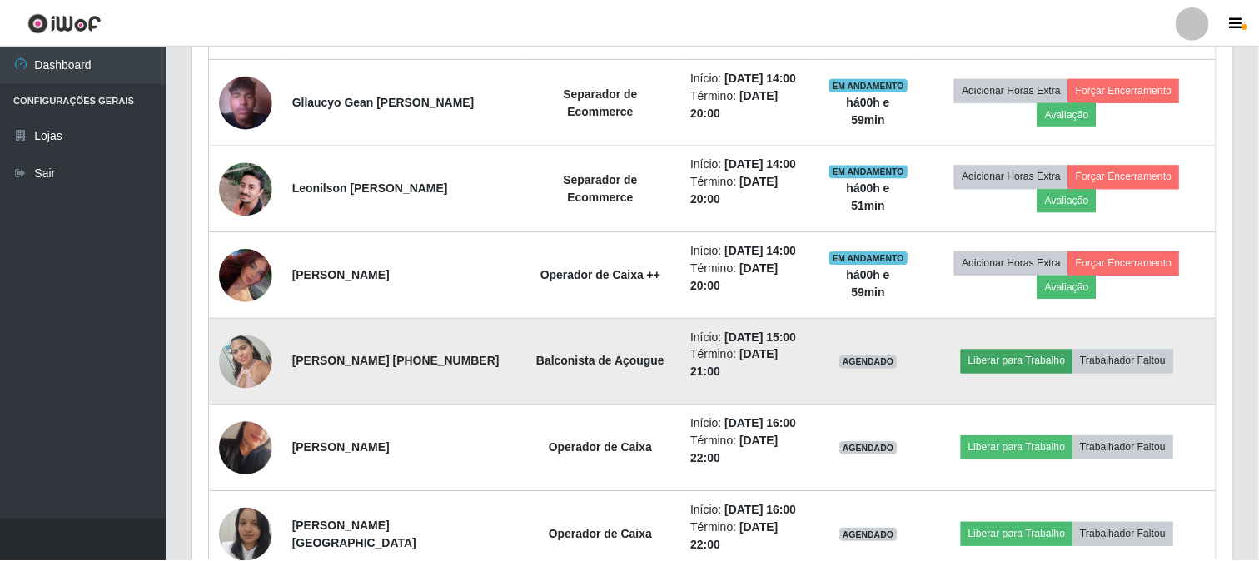
scroll to position [345, 1030]
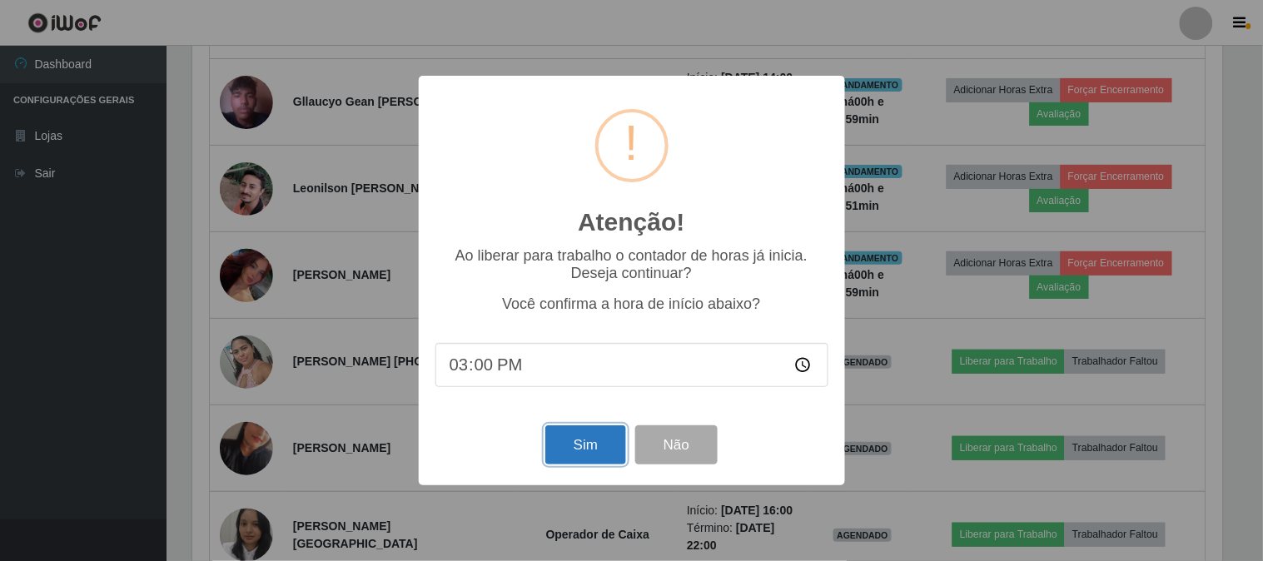
click at [593, 448] on button "Sim" at bounding box center [585, 444] width 81 height 39
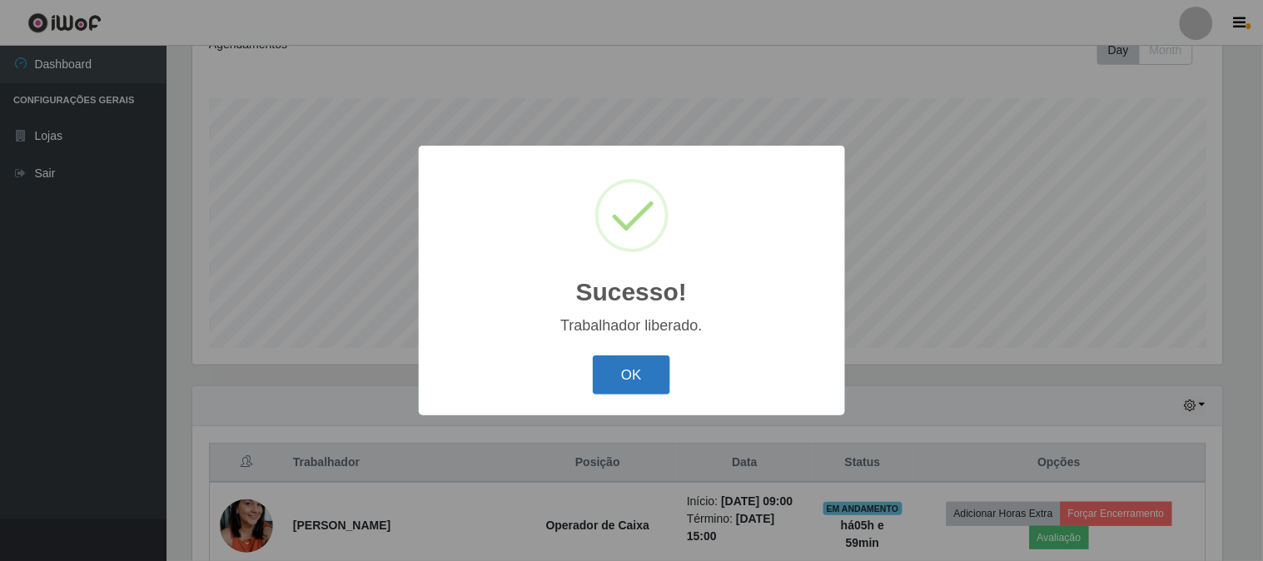
click at [637, 370] on button "OK" at bounding box center [631, 375] width 77 height 39
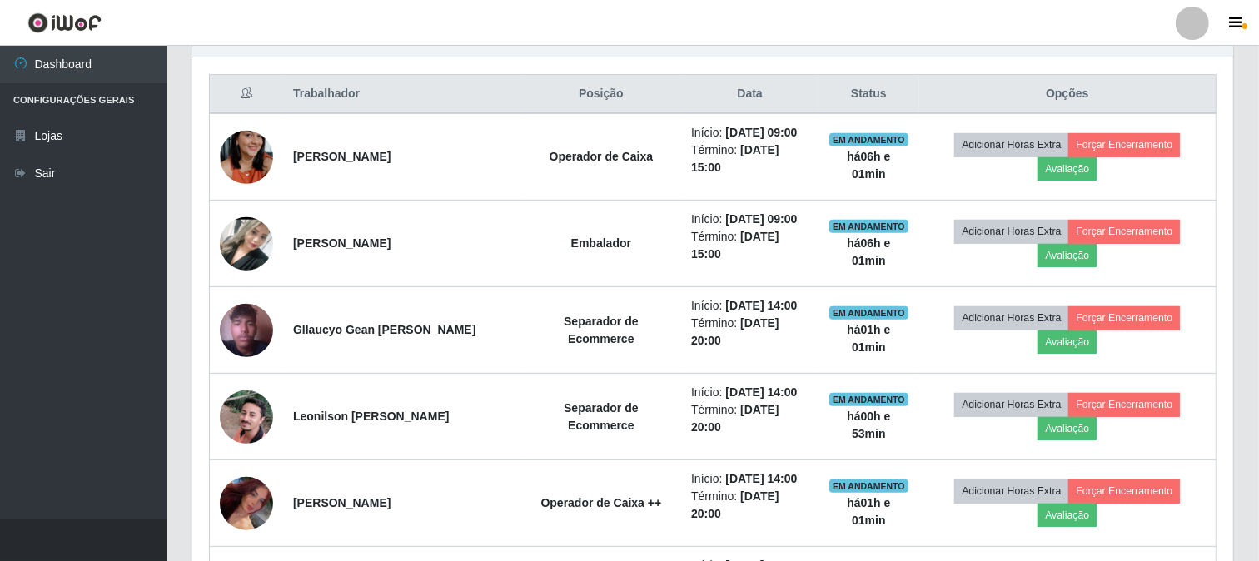
scroll to position [618, 0]
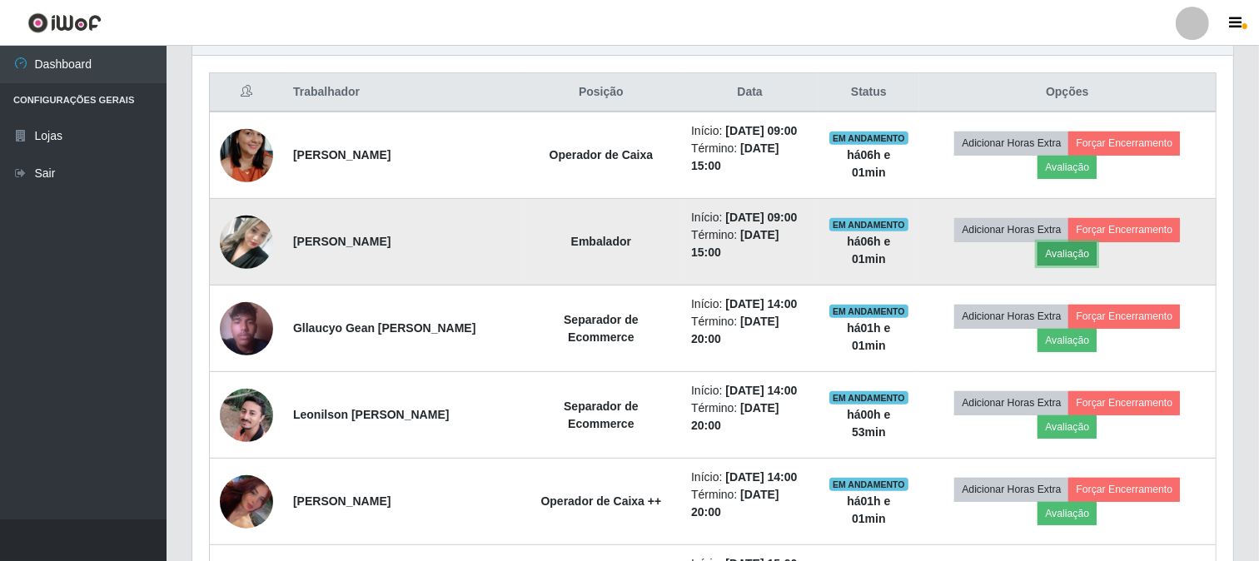
click at [1074, 252] on button "Avaliação" at bounding box center [1067, 253] width 59 height 23
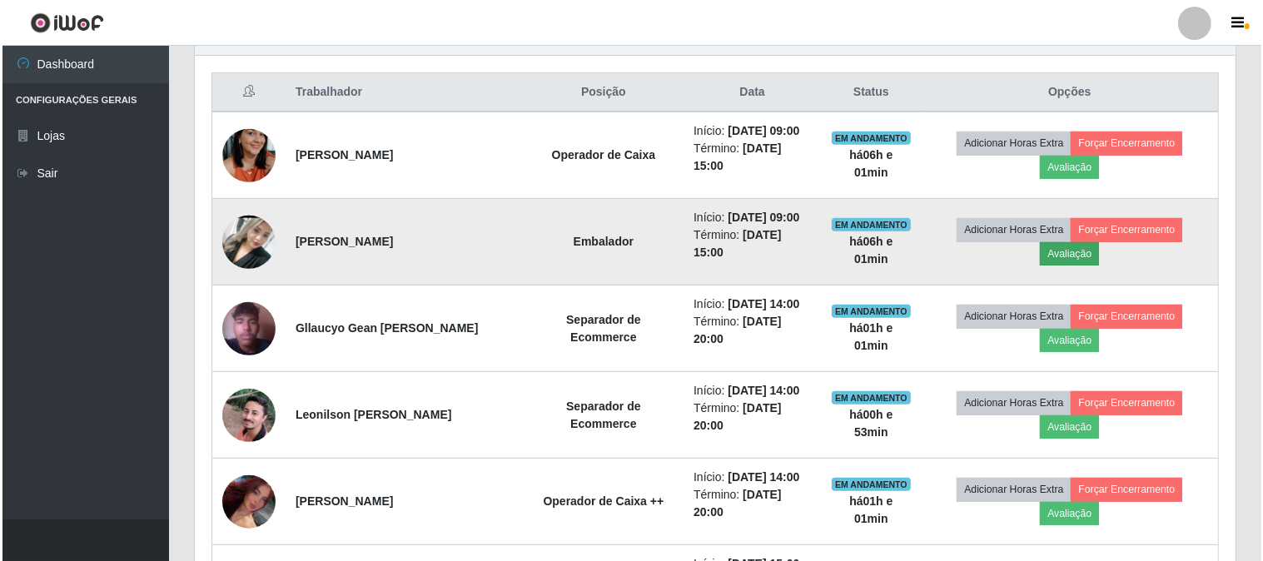
scroll to position [345, 1030]
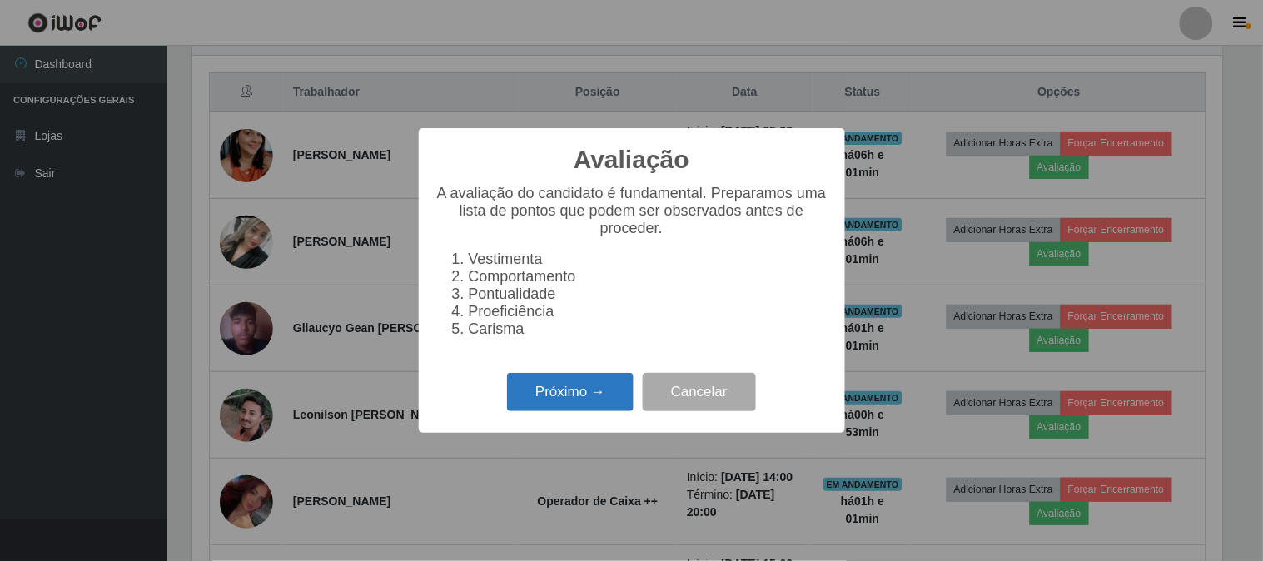
click at [585, 390] on button "Próximo →" at bounding box center [570, 392] width 127 height 39
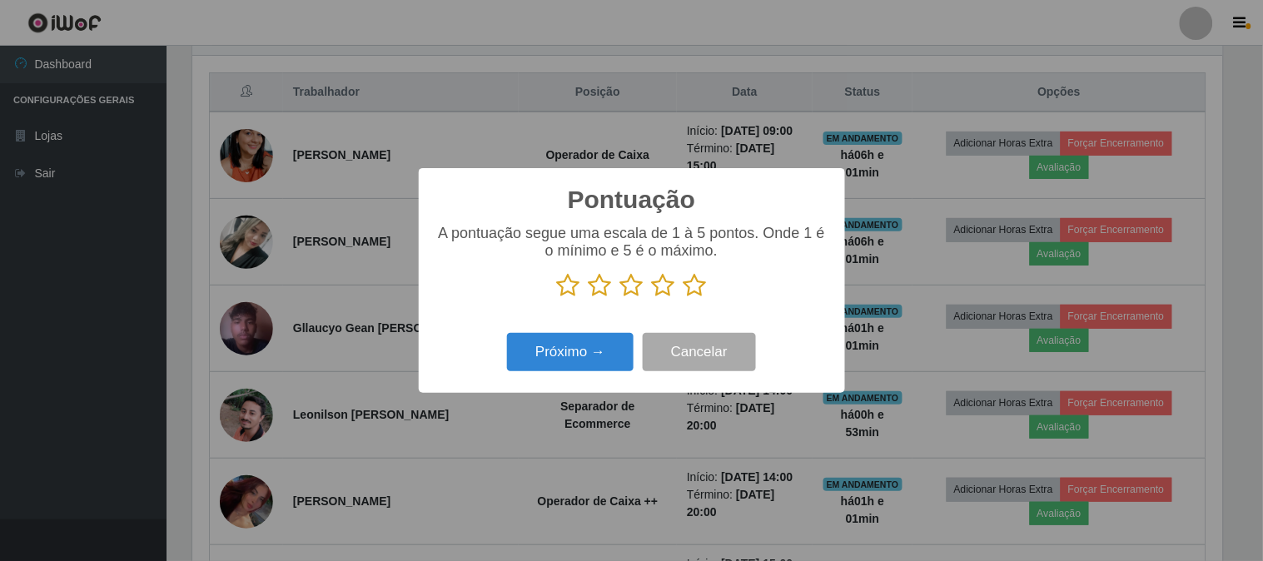
scroll to position [832323, 831638]
click at [694, 286] on icon at bounding box center [695, 285] width 23 height 25
click at [684, 298] on input "radio" at bounding box center [684, 298] width 0 height 0
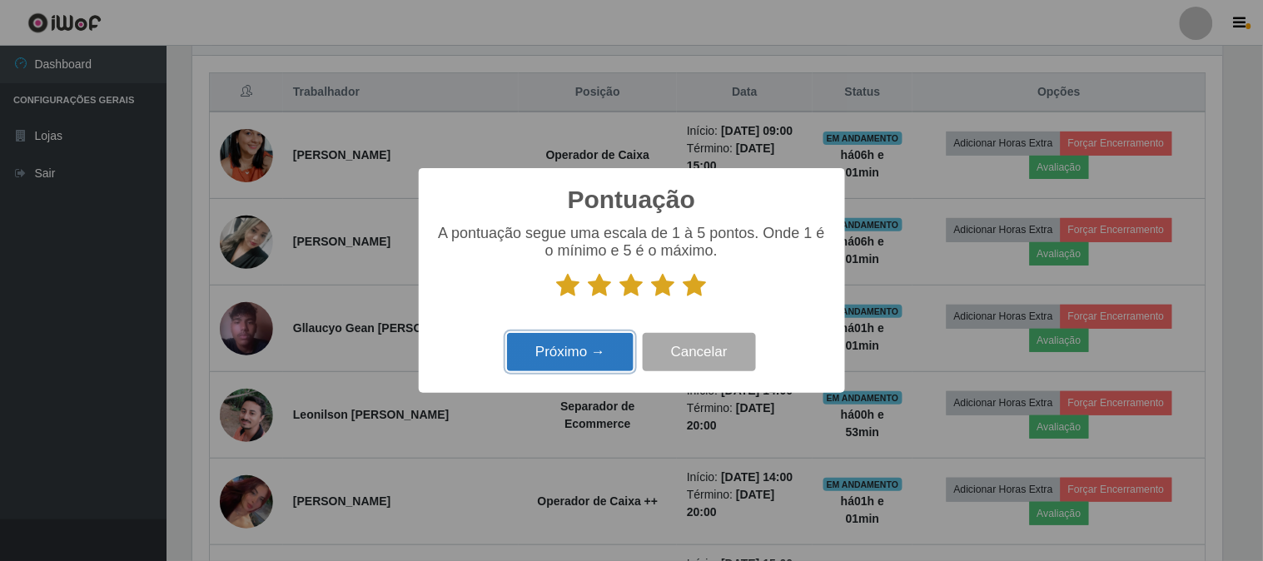
click at [583, 344] on button "Próximo →" at bounding box center [570, 352] width 127 height 39
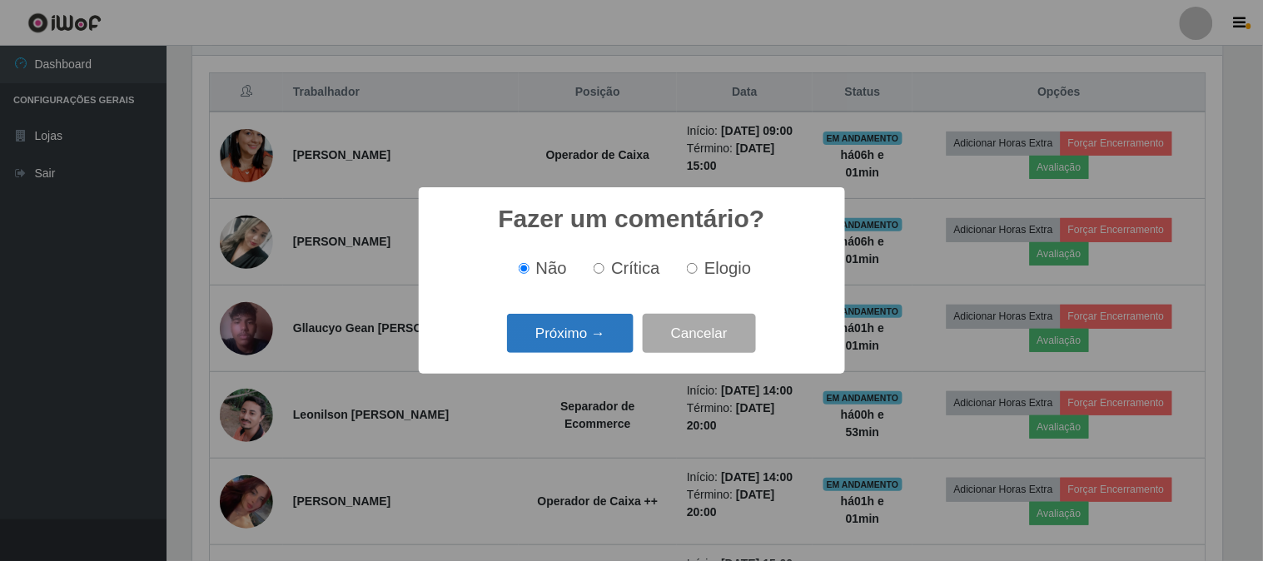
click at [602, 331] on button "Próximo →" at bounding box center [570, 333] width 127 height 39
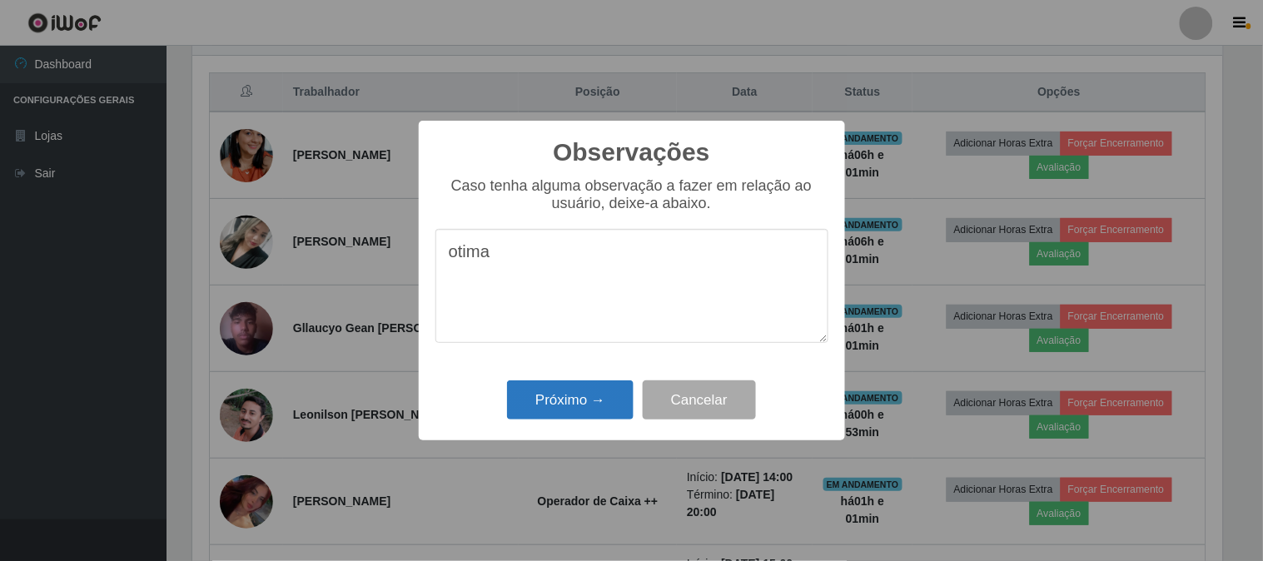
type textarea "otima"
click at [580, 403] on button "Próximo →" at bounding box center [570, 400] width 127 height 39
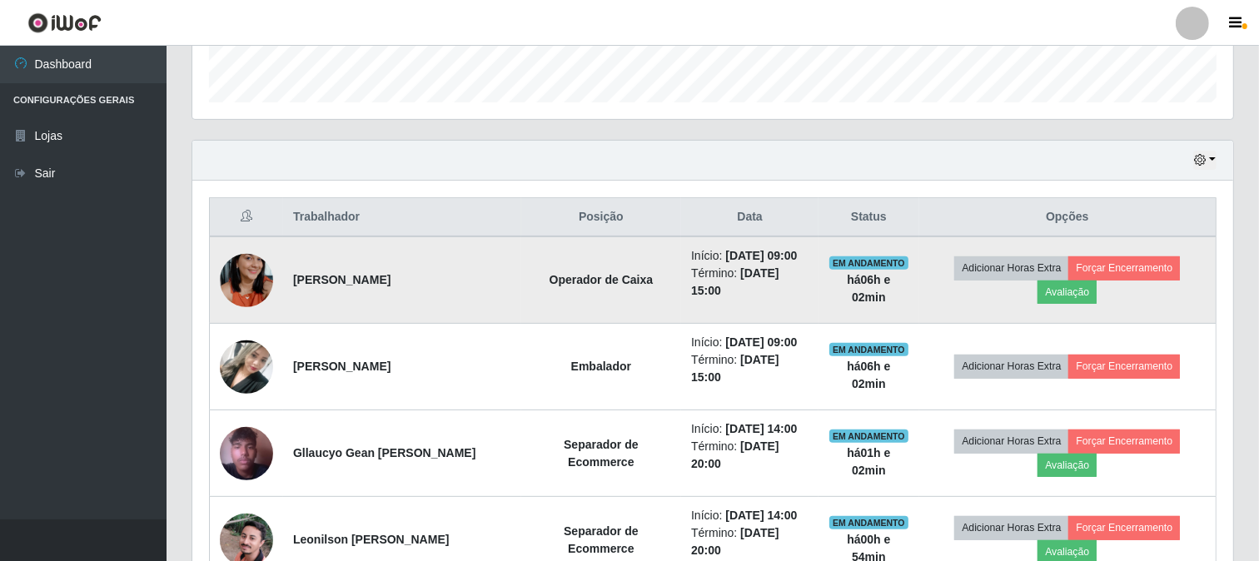
scroll to position [525, 0]
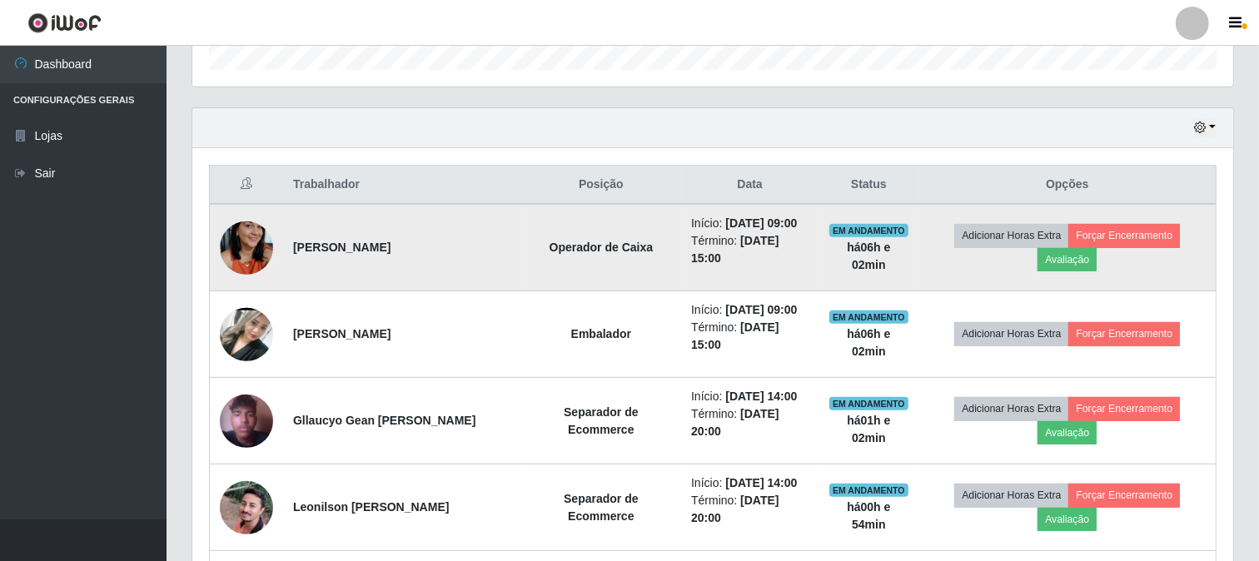
click at [253, 246] on img at bounding box center [246, 248] width 53 height 95
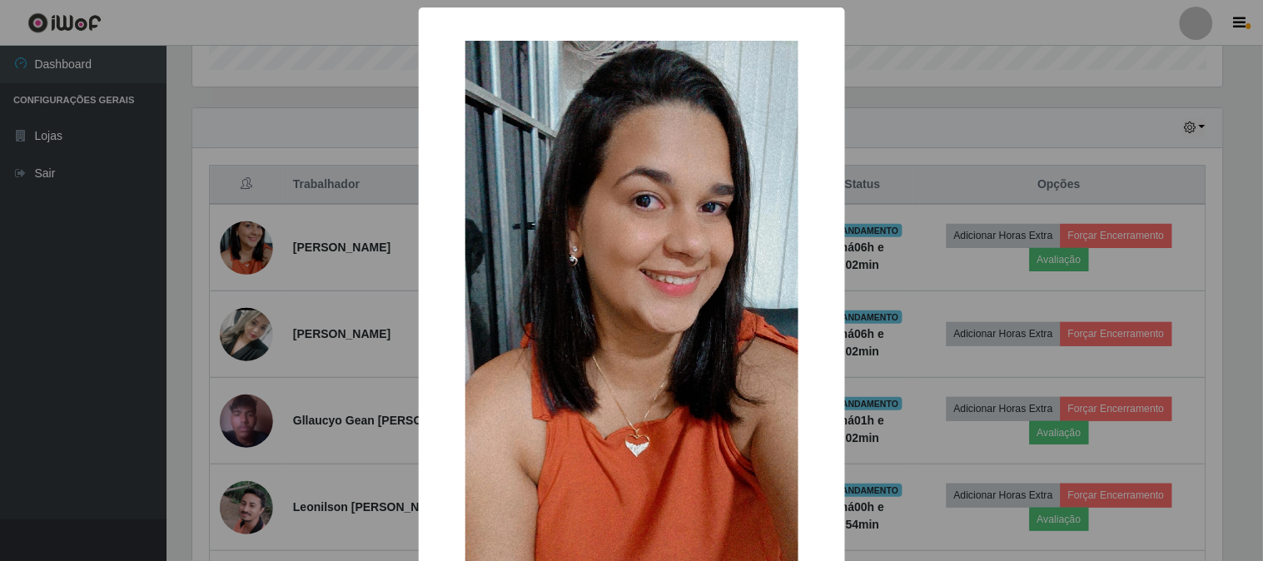
click at [82, 355] on div "× OK Cancel" at bounding box center [631, 280] width 1263 height 561
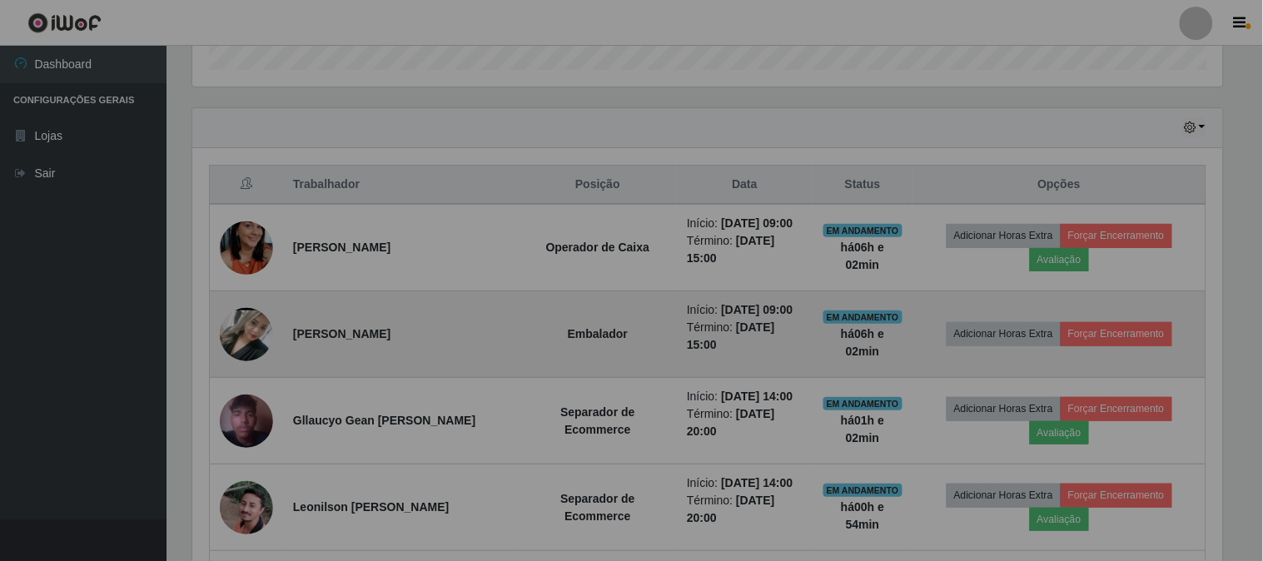
scroll to position [345, 1041]
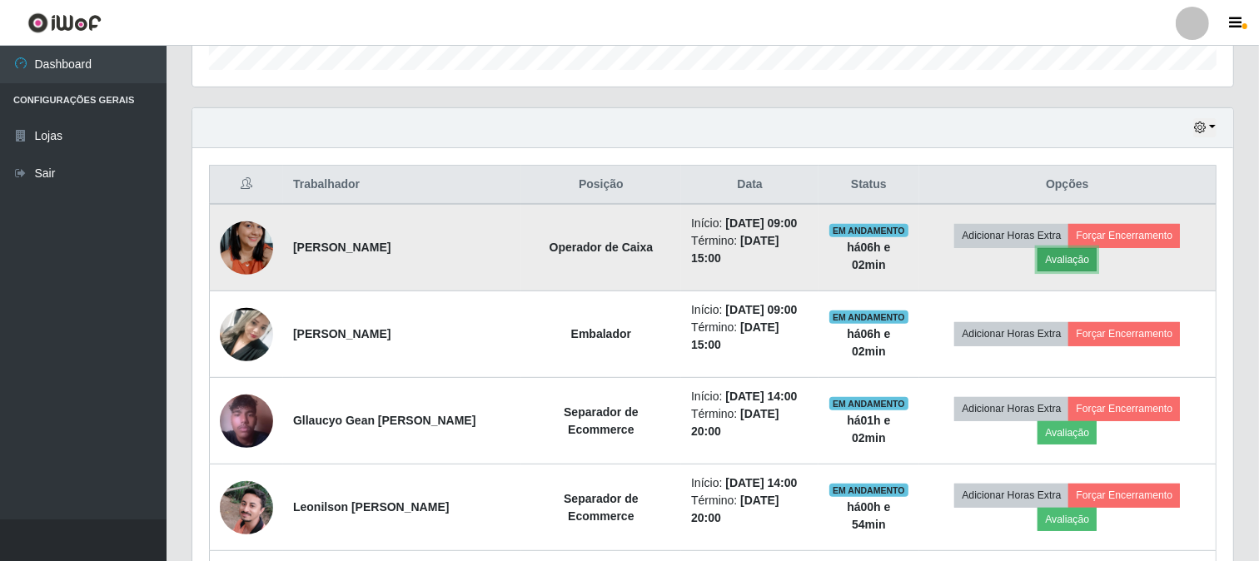
click at [1086, 258] on button "Avaliação" at bounding box center [1067, 259] width 59 height 23
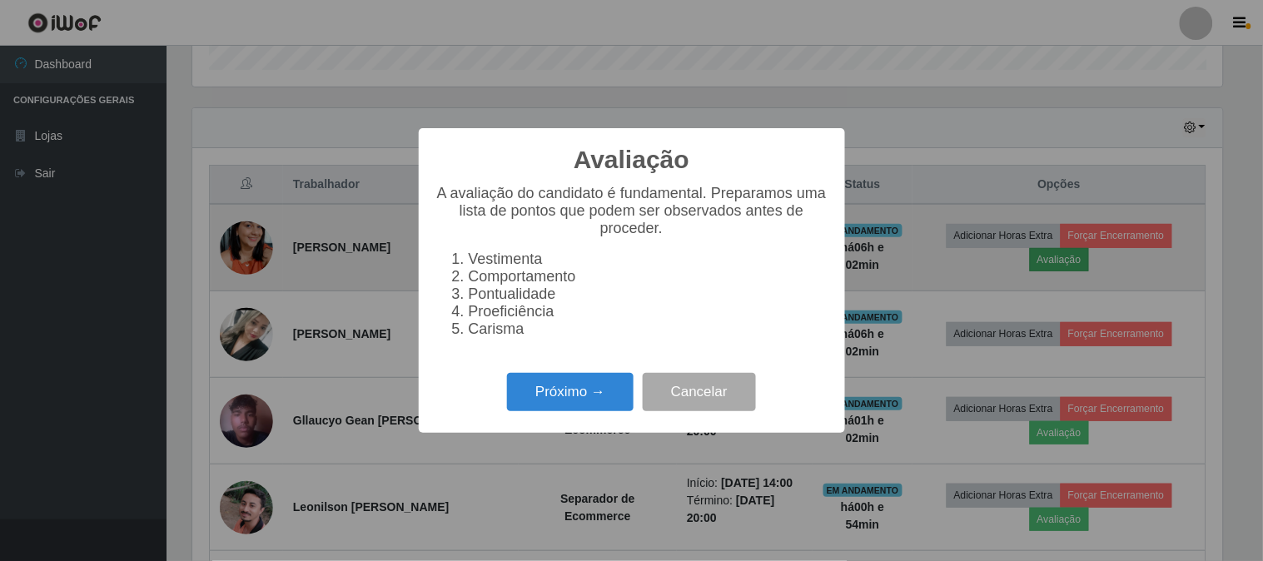
scroll to position [345, 1030]
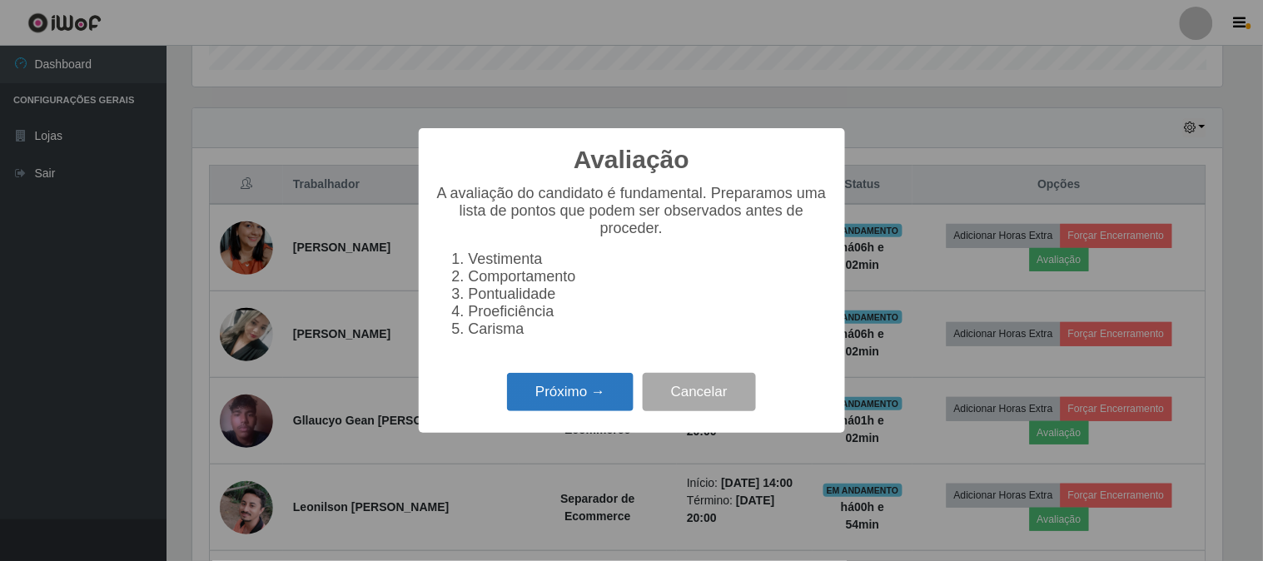
click at [589, 404] on button "Próximo →" at bounding box center [570, 392] width 127 height 39
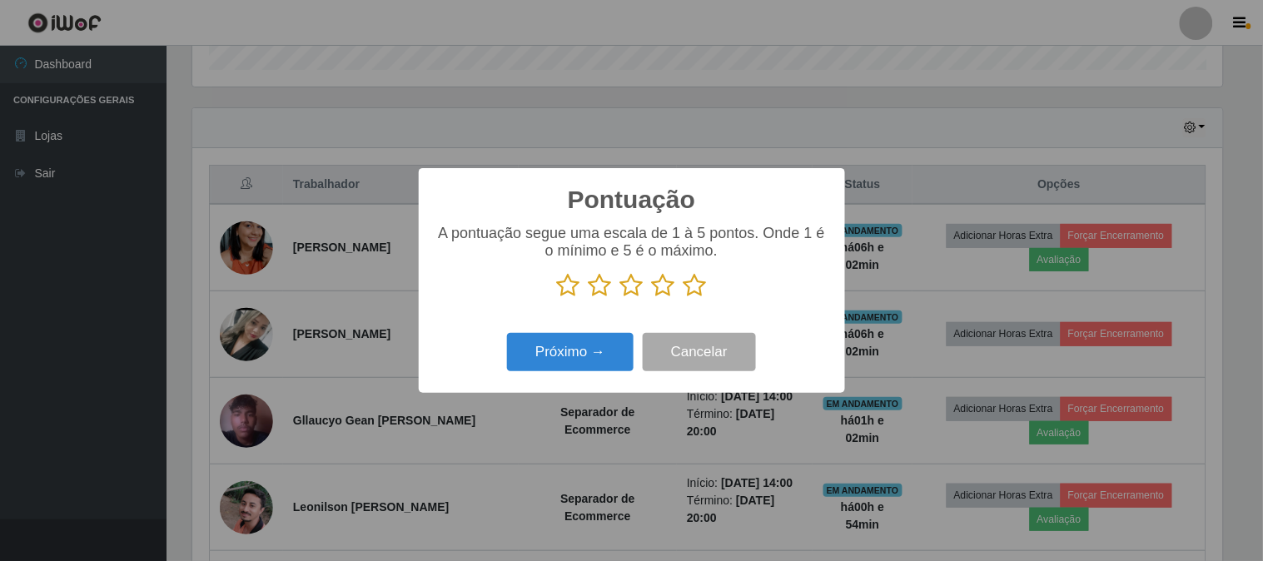
scroll to position [832323, 831638]
click at [694, 292] on icon at bounding box center [695, 285] width 23 height 25
click at [684, 298] on input "radio" at bounding box center [684, 298] width 0 height 0
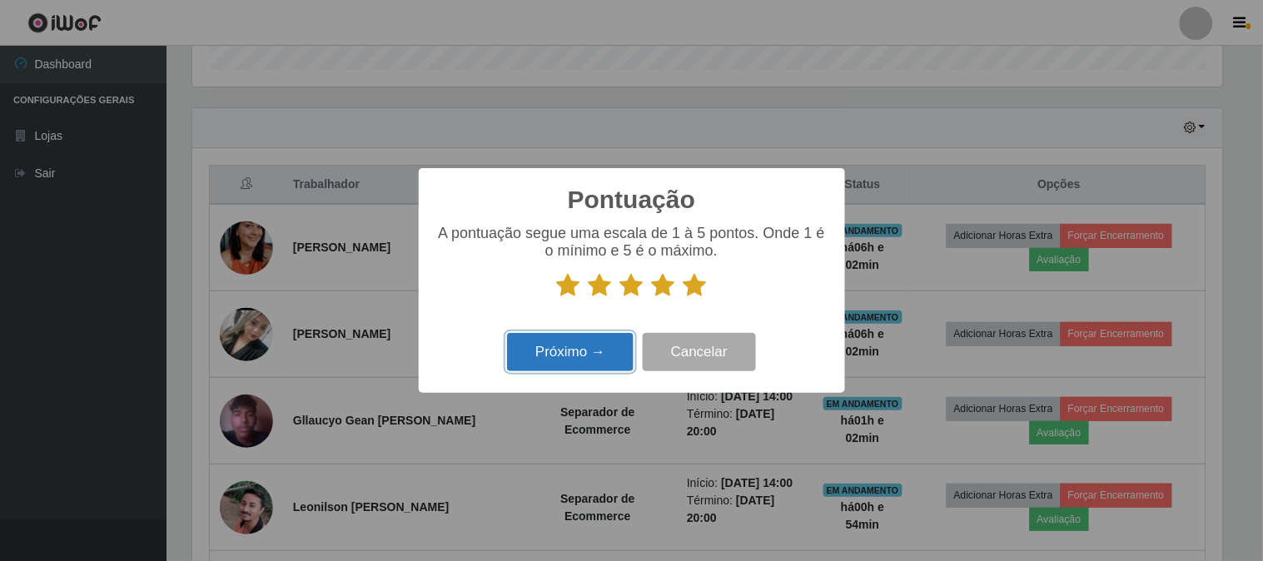
click at [570, 345] on button "Próximo →" at bounding box center [570, 352] width 127 height 39
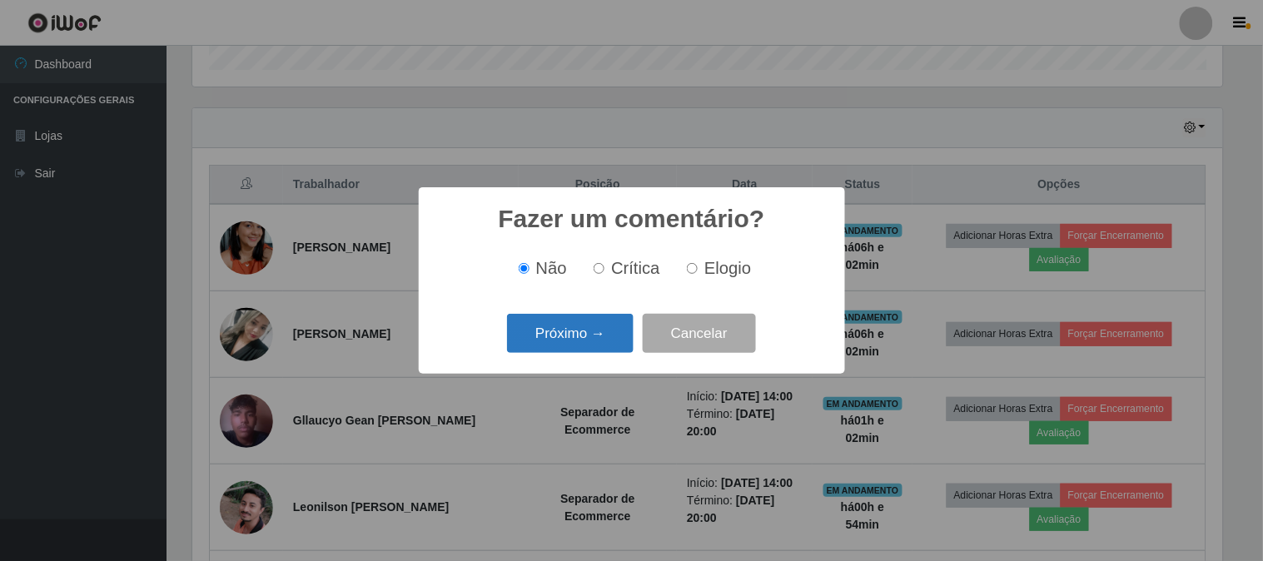
click at [570, 341] on button "Próximo →" at bounding box center [570, 333] width 127 height 39
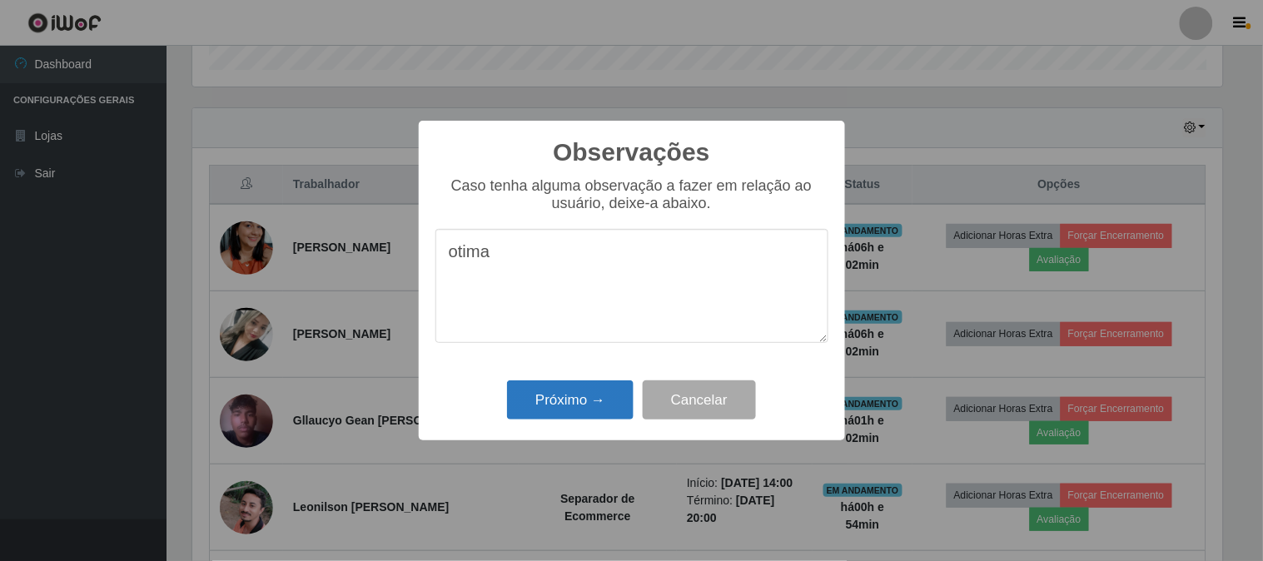
type textarea "otima"
click at [542, 404] on button "Próximo →" at bounding box center [570, 400] width 127 height 39
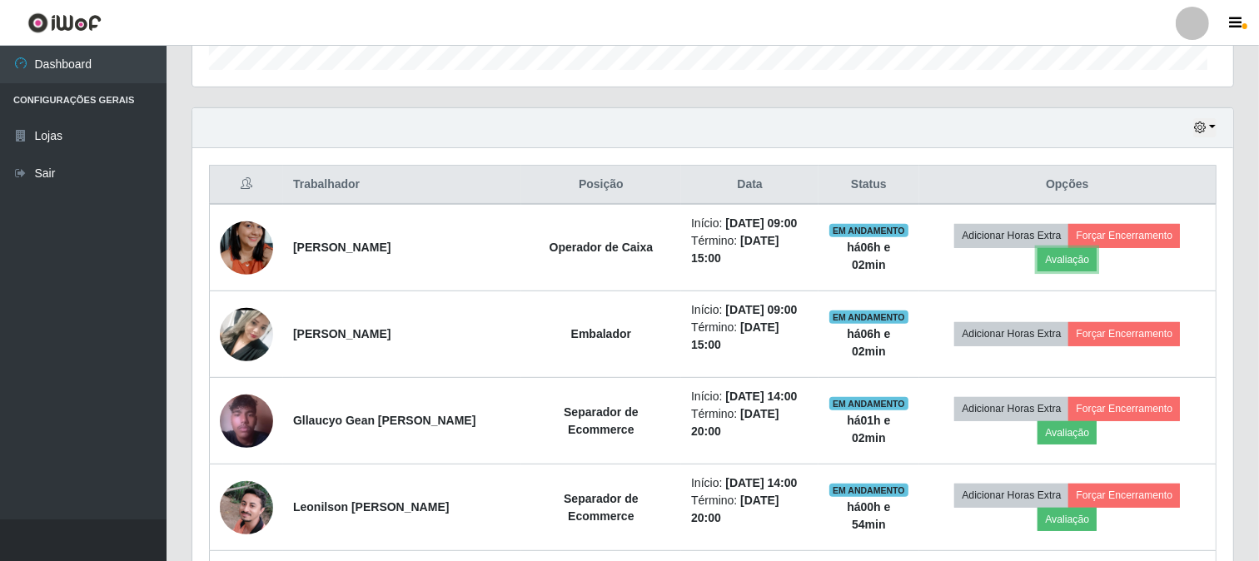
scroll to position [345, 1041]
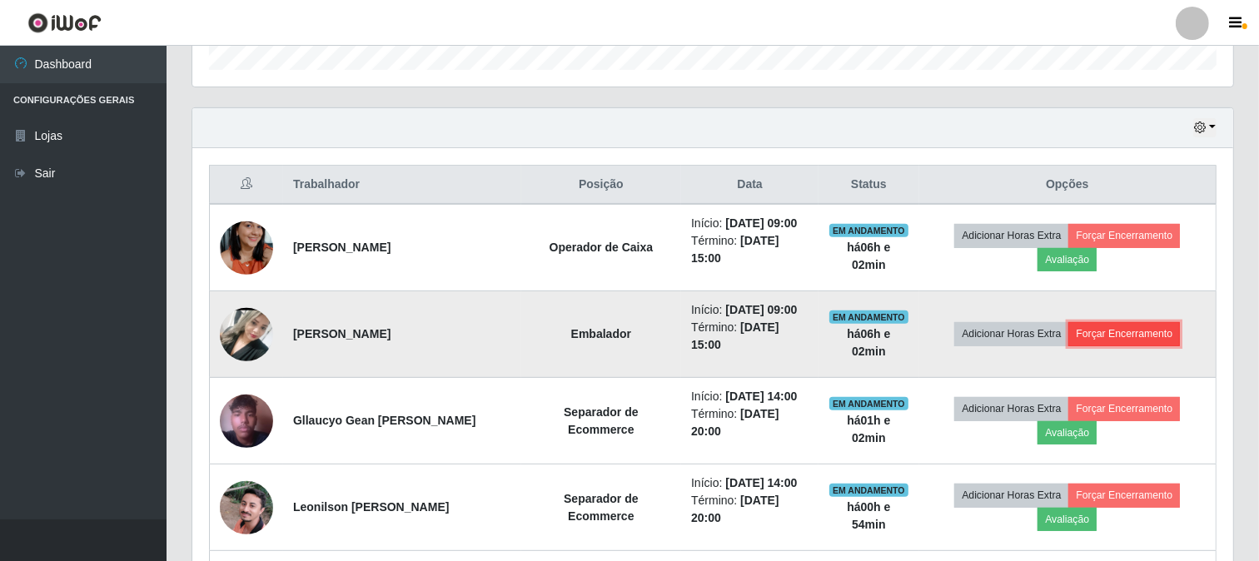
click at [1138, 337] on button "Forçar Encerramento" at bounding box center [1124, 333] width 112 height 23
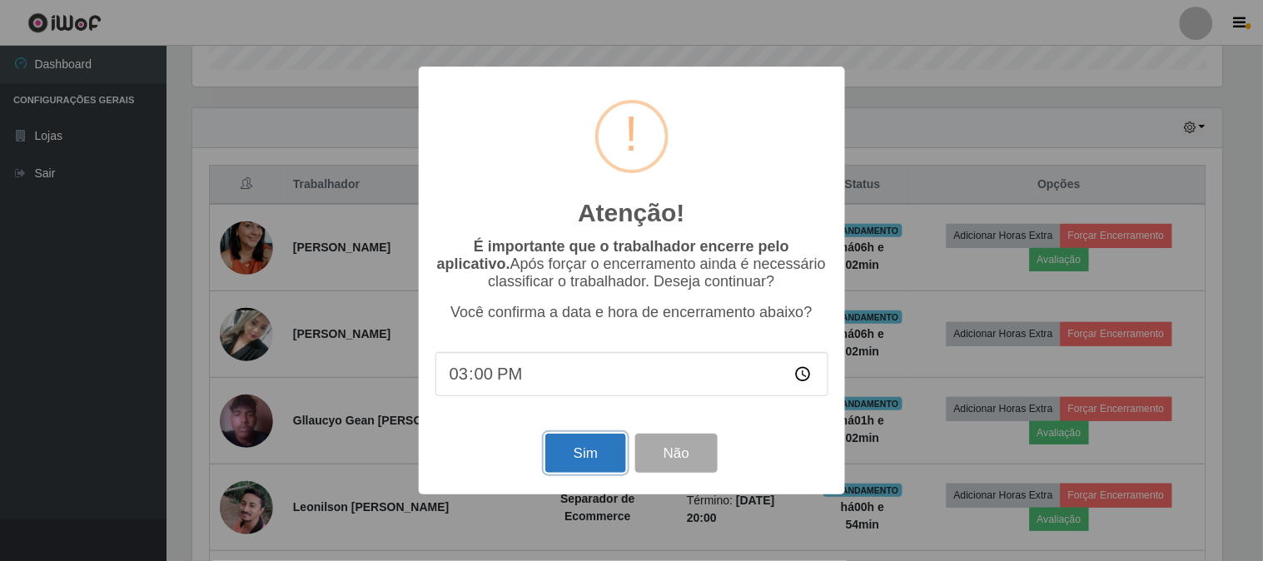
click at [585, 454] on button "Sim" at bounding box center [585, 453] width 81 height 39
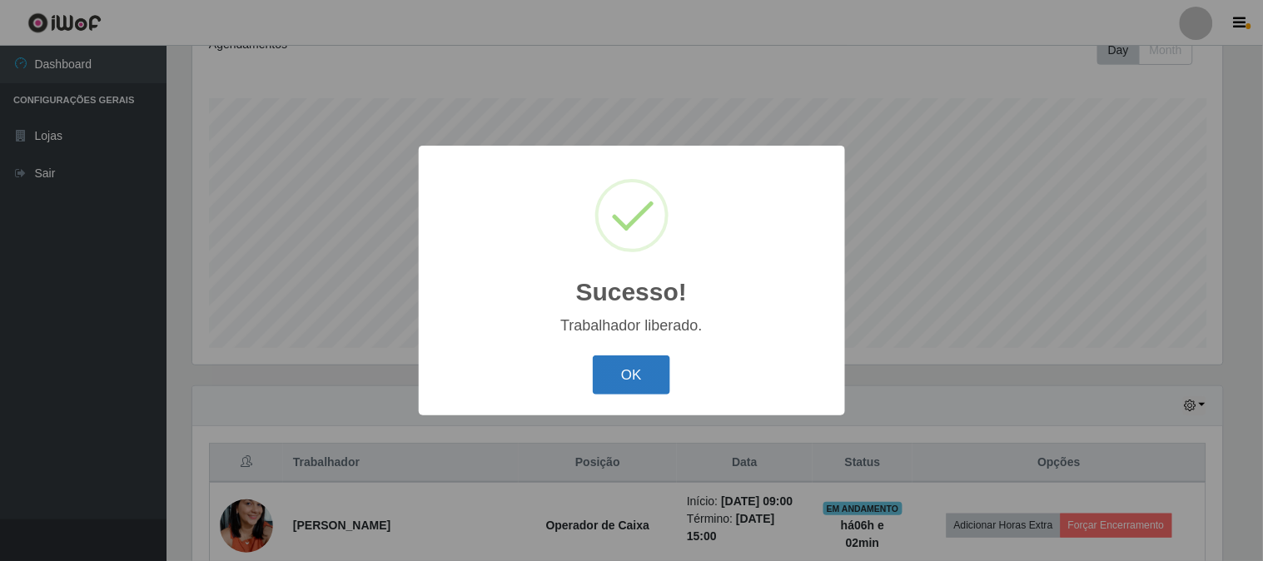
click at [611, 373] on button "OK" at bounding box center [631, 375] width 77 height 39
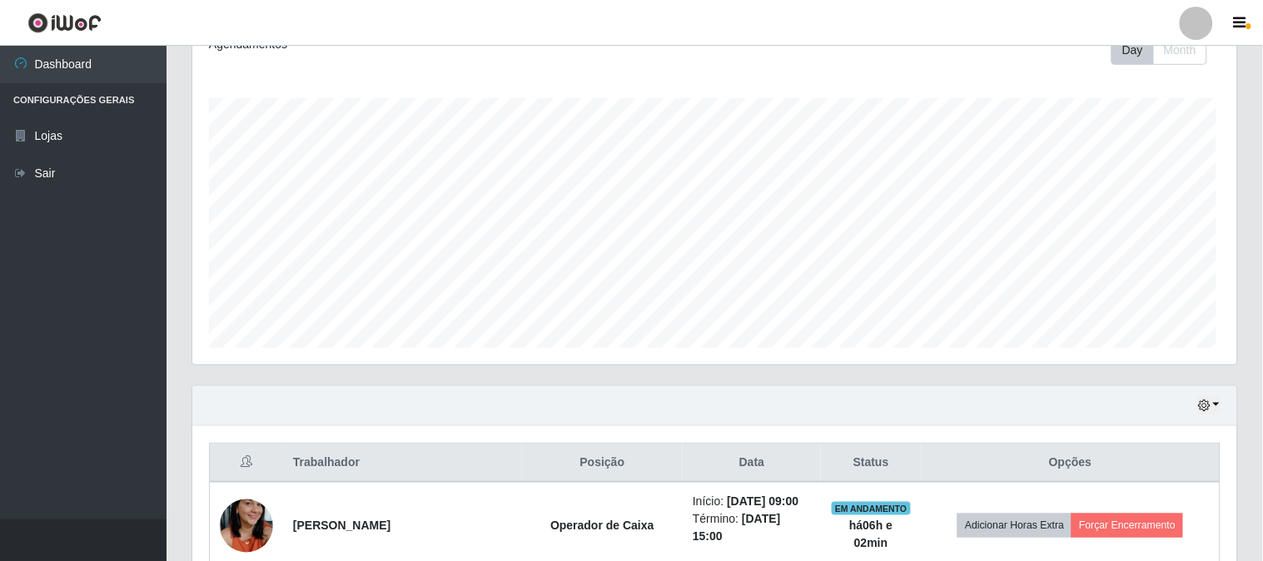
scroll to position [345, 1041]
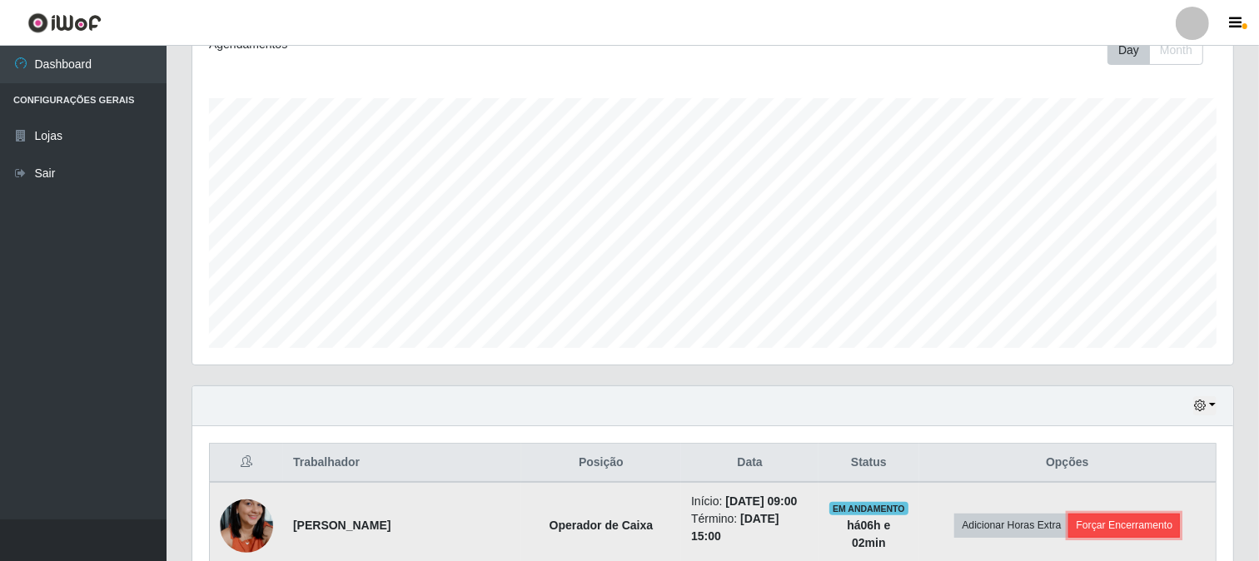
click at [1167, 518] on button "Forçar Encerramento" at bounding box center [1124, 525] width 112 height 23
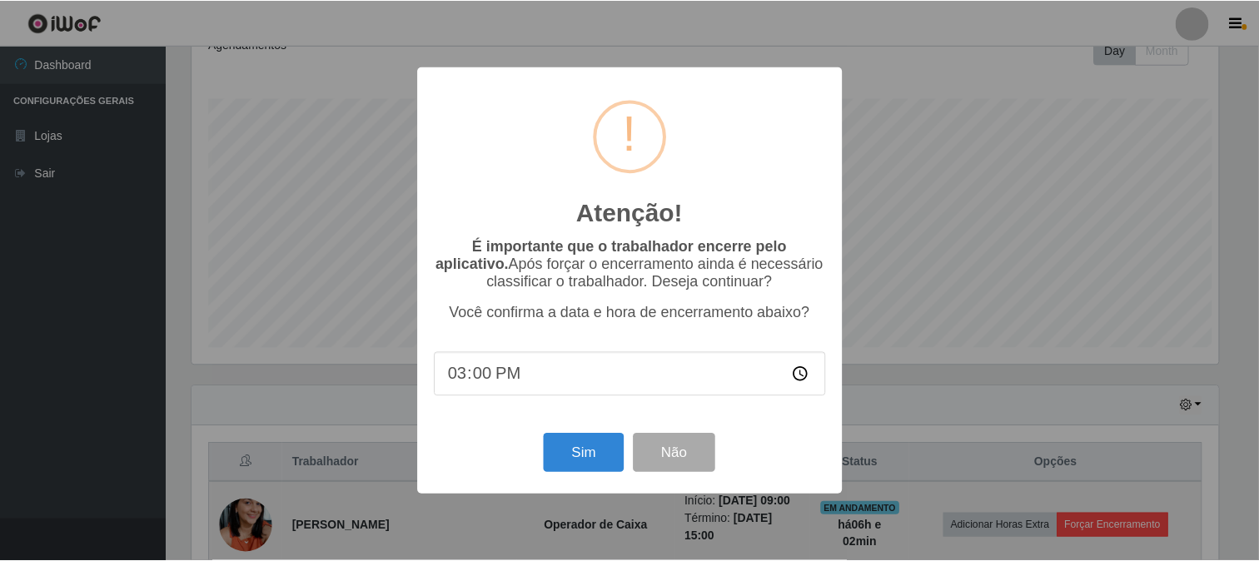
scroll to position [345, 1030]
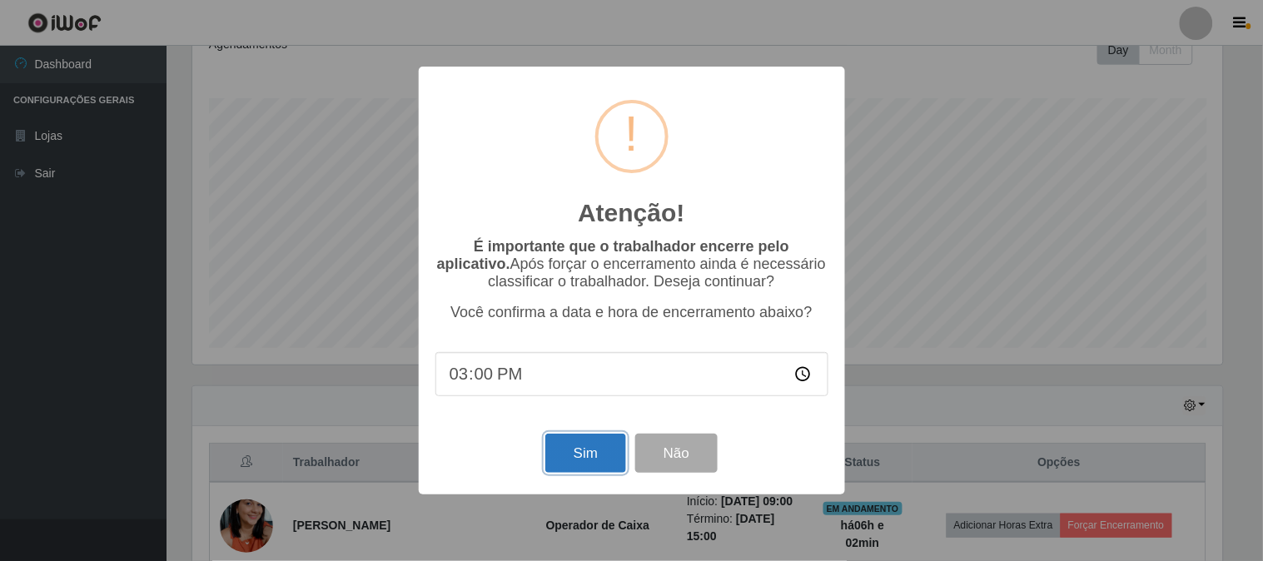
click at [585, 453] on button "Sim" at bounding box center [585, 453] width 81 height 39
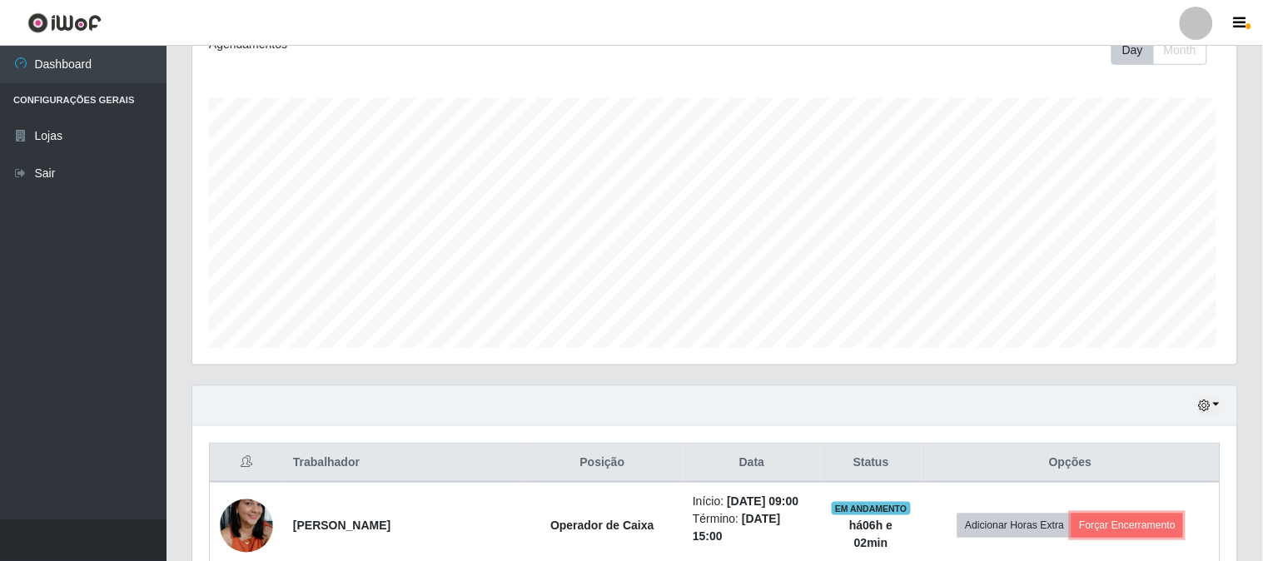
scroll to position [0, 0]
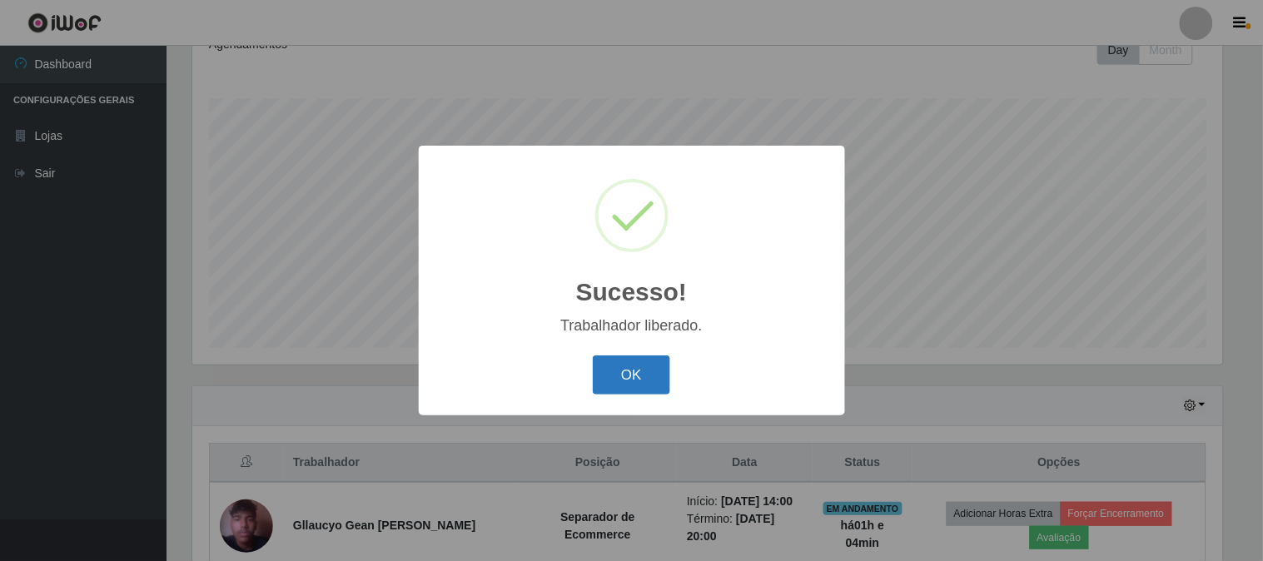
click at [605, 371] on button "OK" at bounding box center [631, 375] width 77 height 39
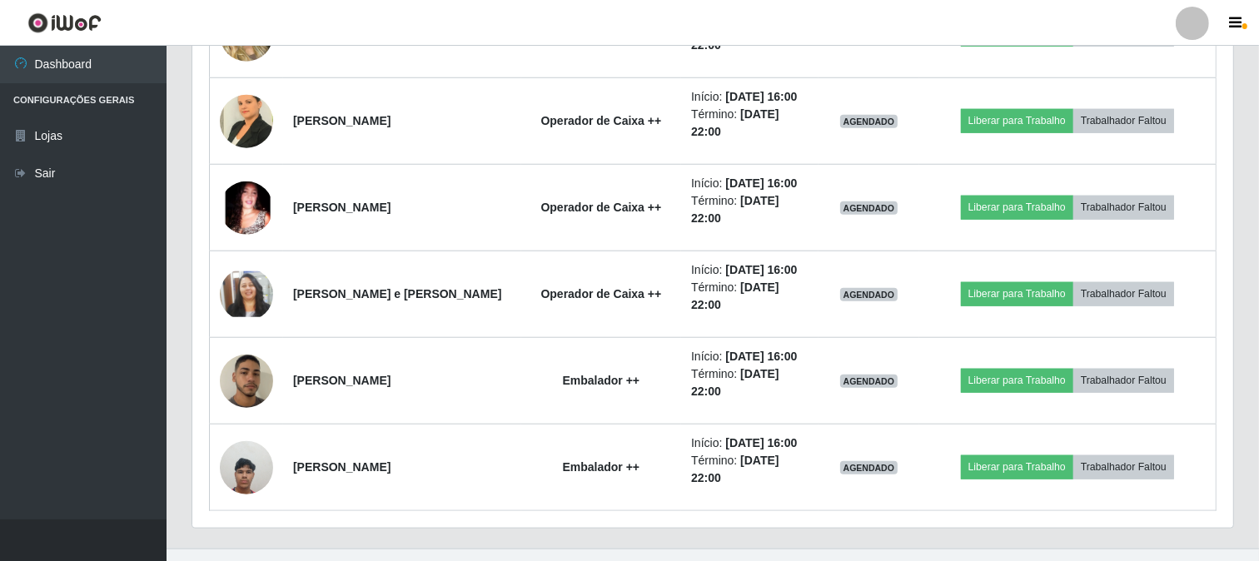
scroll to position [1358, 0]
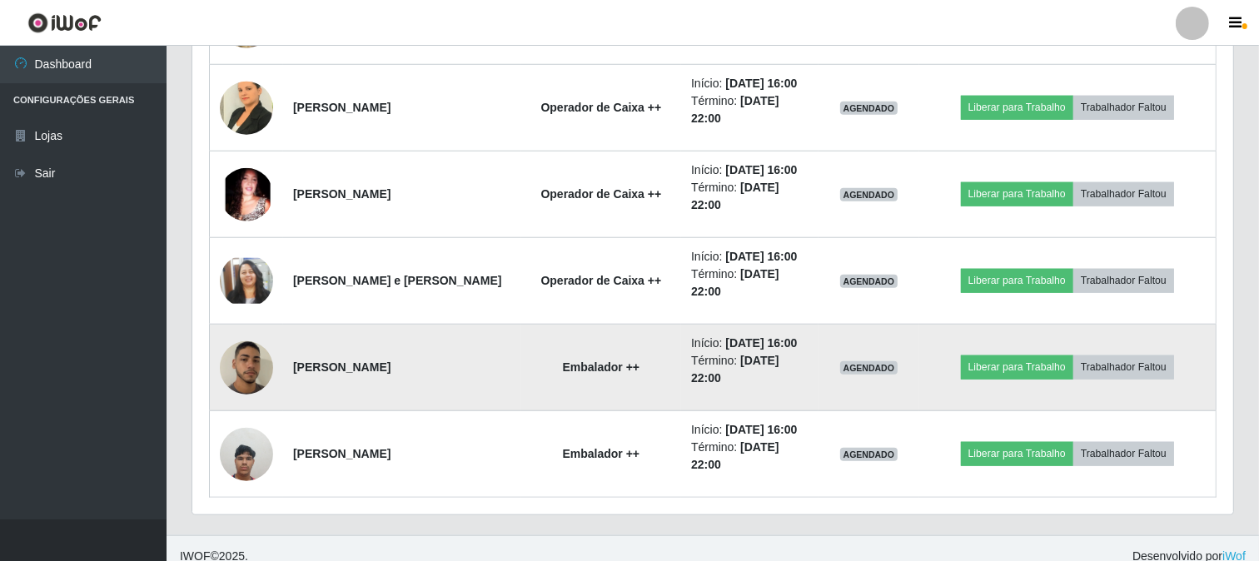
click at [231, 368] on img at bounding box center [246, 368] width 53 height 94
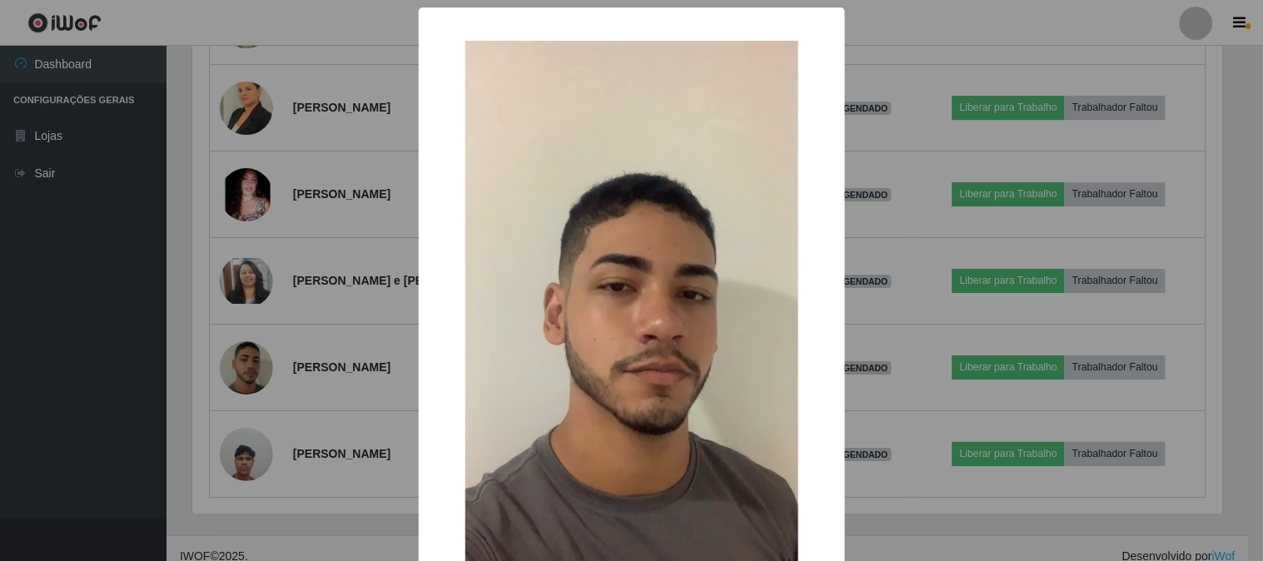
click at [126, 420] on div "× OK Cancel" at bounding box center [631, 280] width 1263 height 561
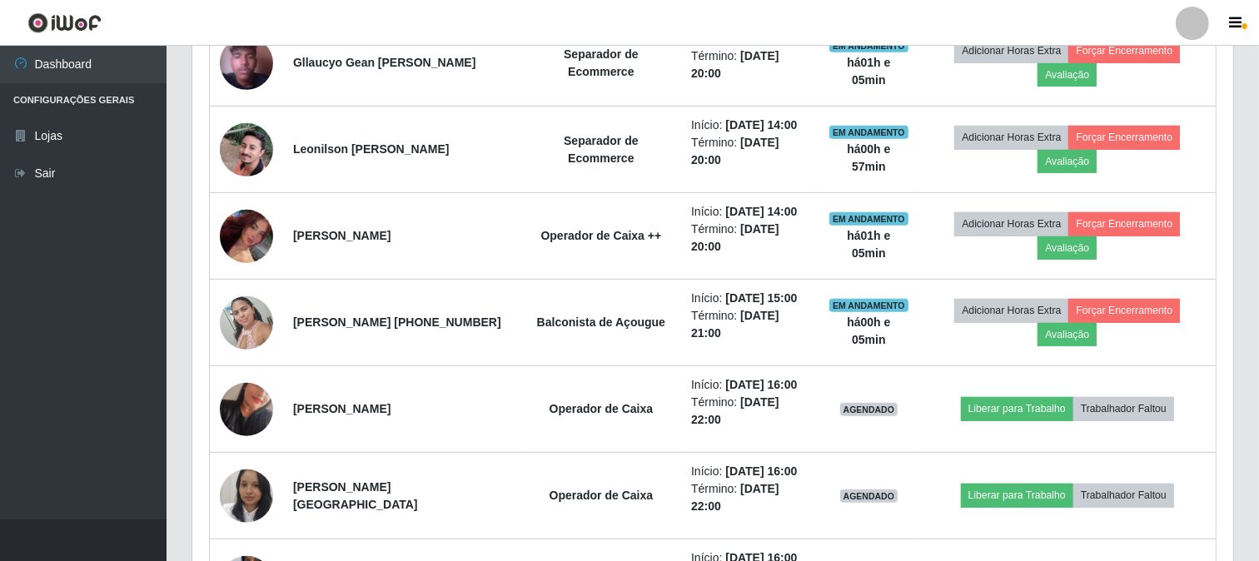
scroll to position [618, 0]
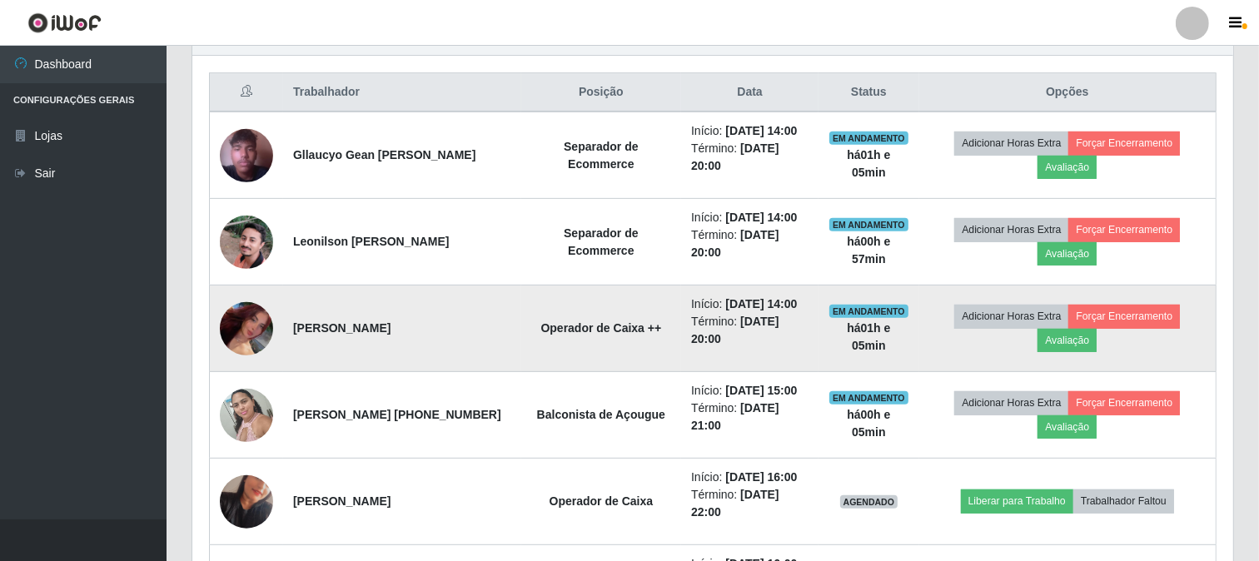
click at [239, 327] on img at bounding box center [246, 328] width 53 height 92
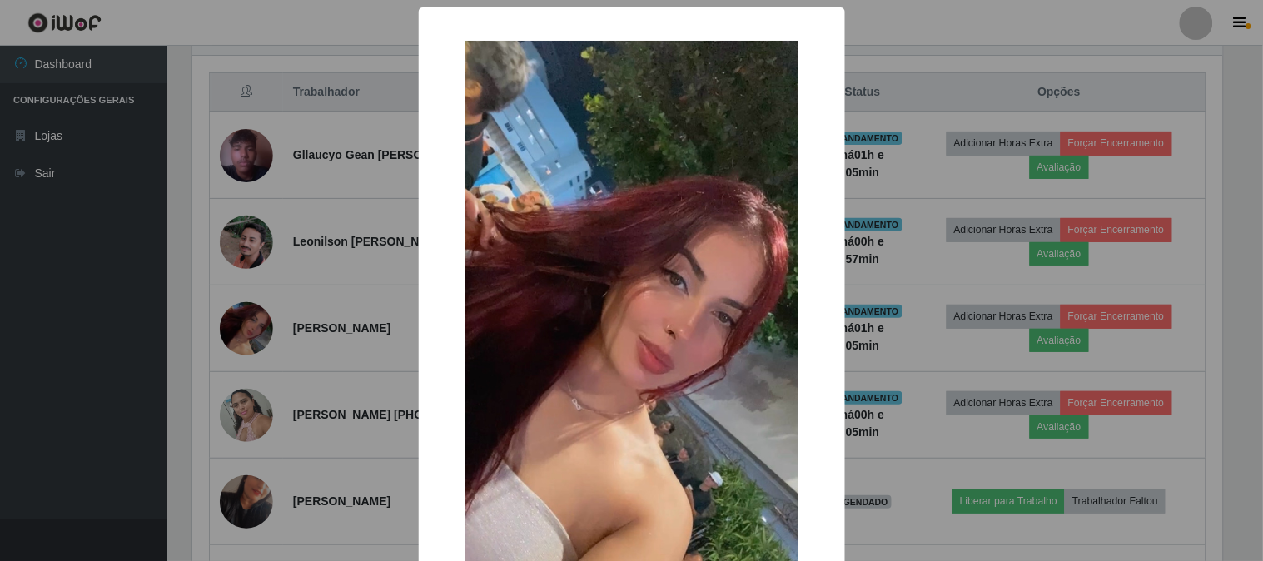
click at [36, 337] on div "× OK Cancel" at bounding box center [631, 280] width 1263 height 561
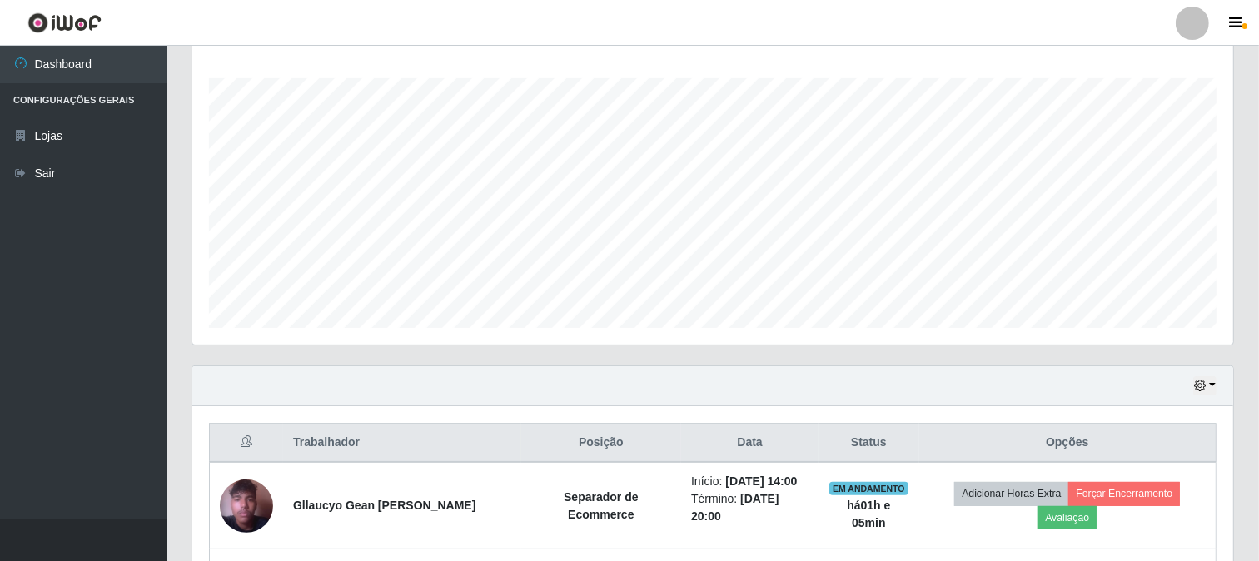
scroll to position [277, 0]
